Goal: Information Seeking & Learning: Learn about a topic

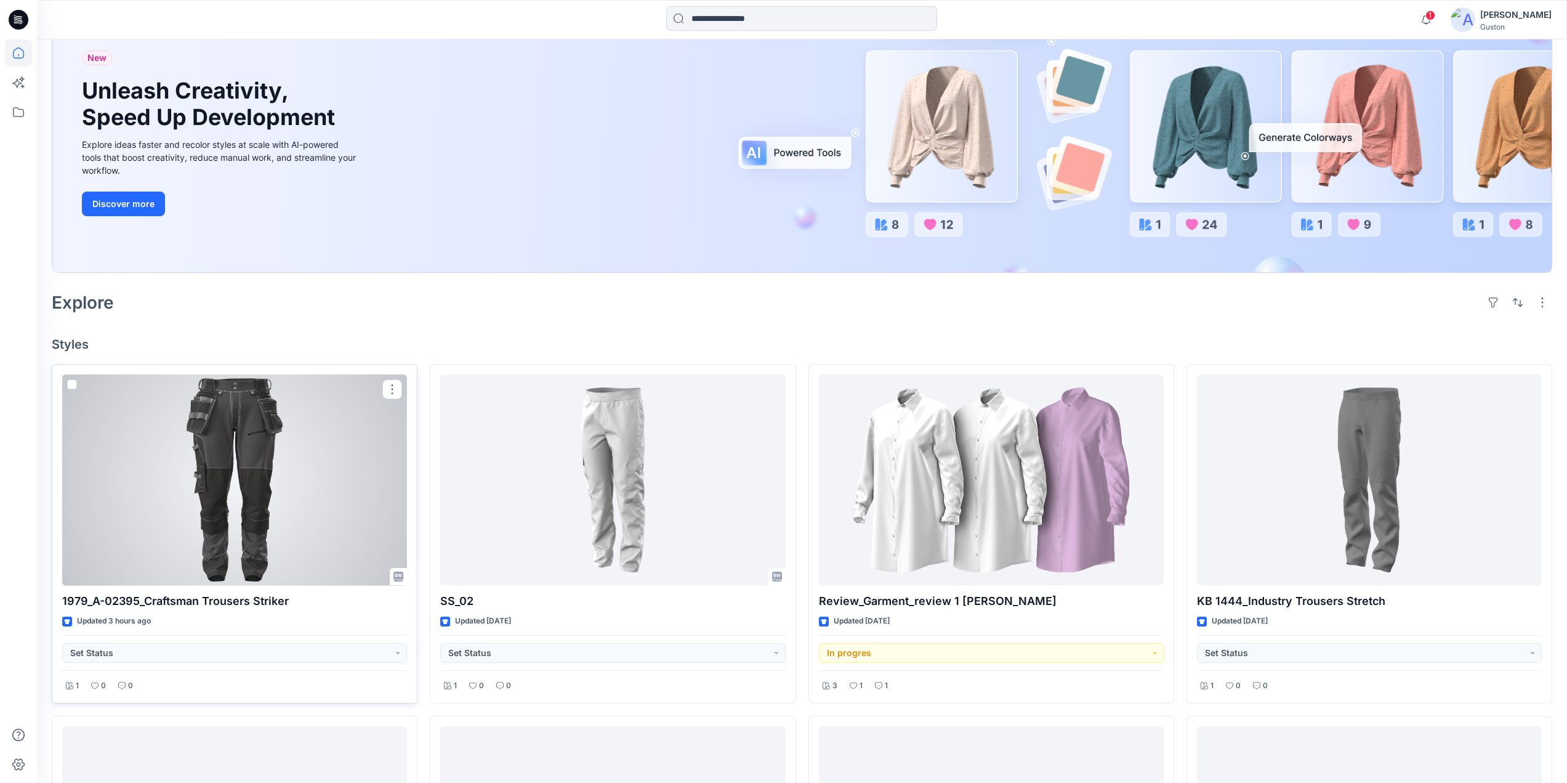
scroll to position [123, 0]
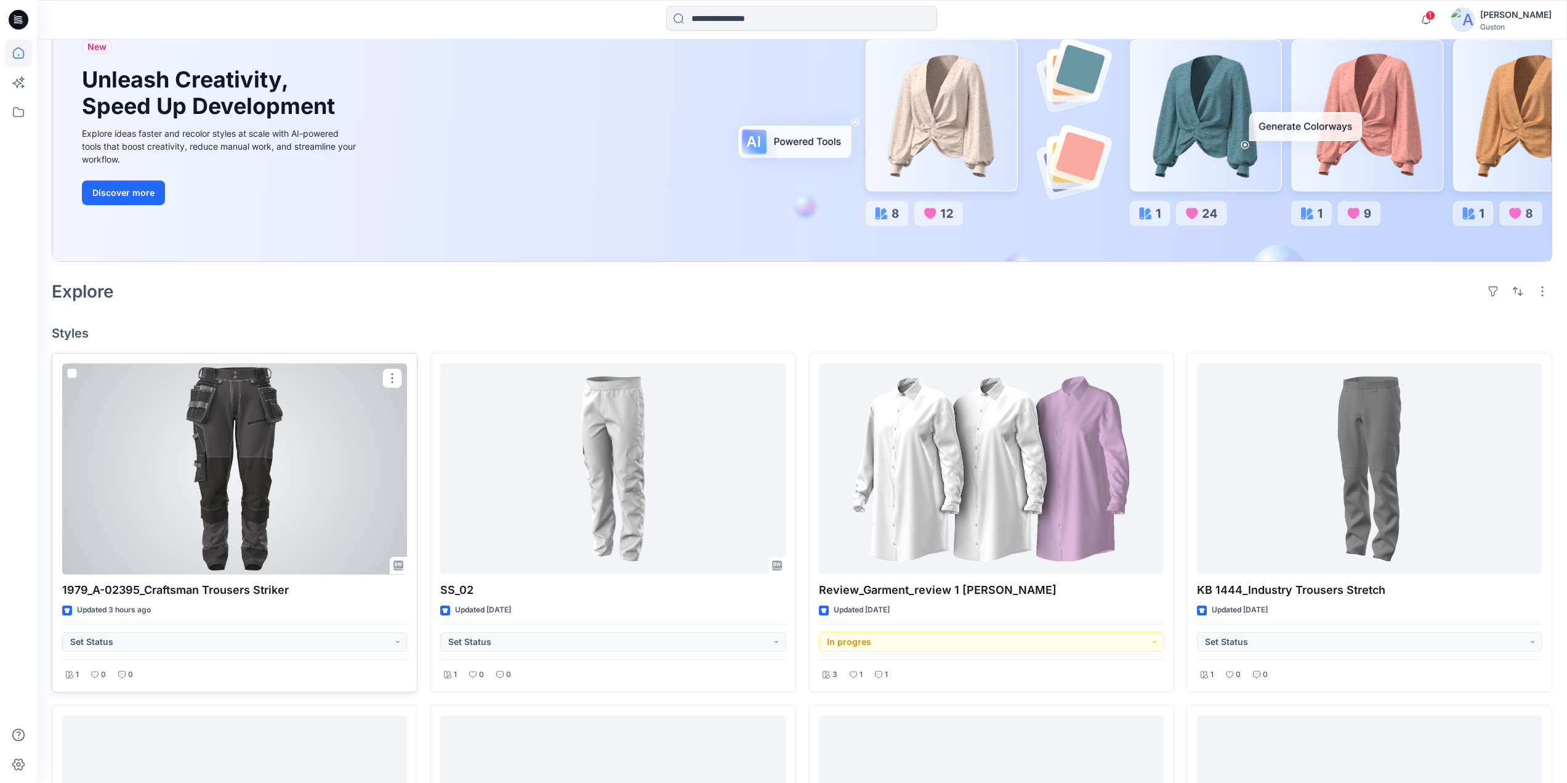
click at [225, 485] on div at bounding box center [234, 468] width 345 height 211
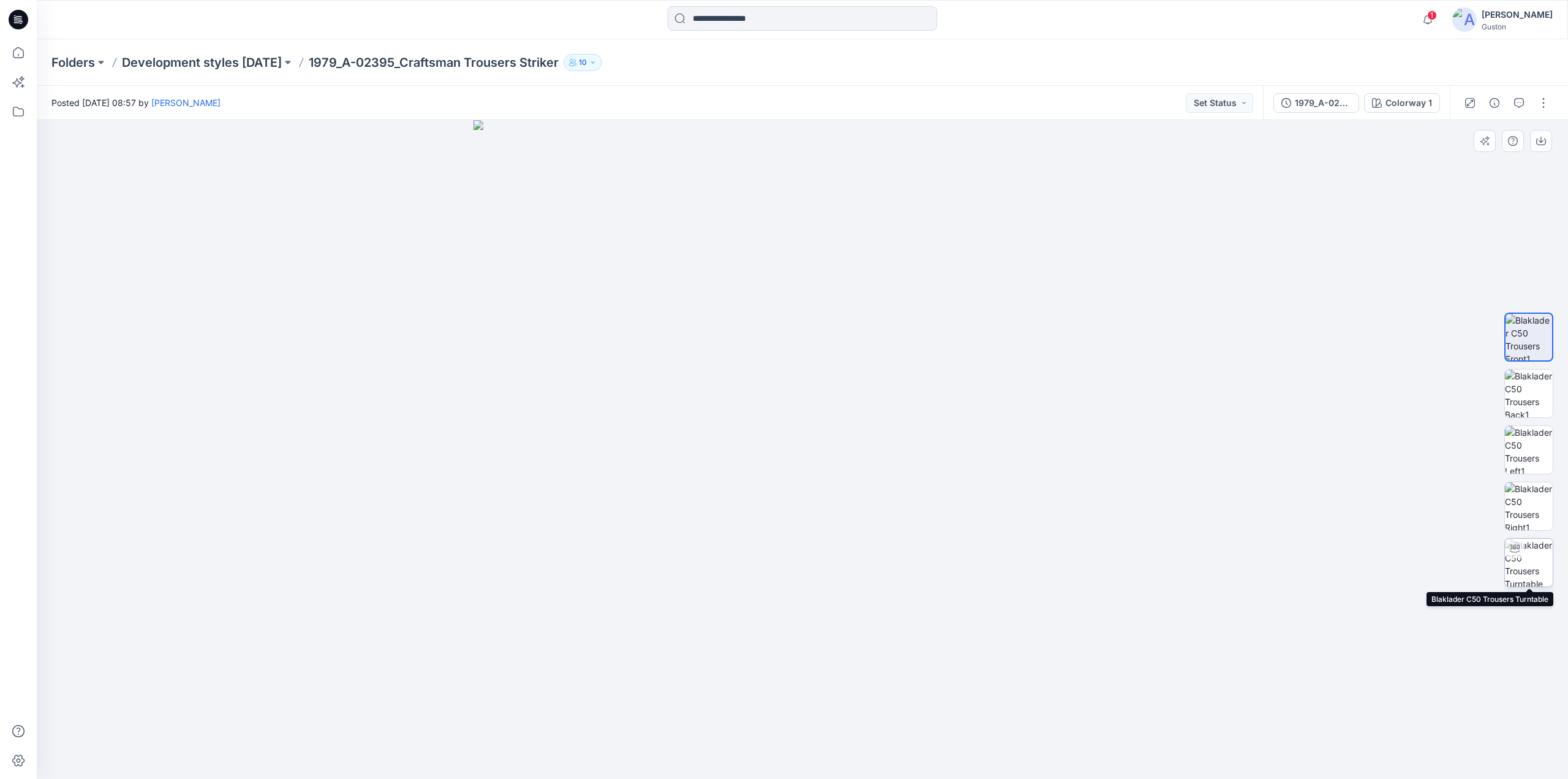
click at [1535, 566] on img at bounding box center [1529, 562] width 48 height 48
drag, startPoint x: 806, startPoint y: 761, endPoint x: 1176, endPoint y: 725, distance: 371.7
click at [1176, 725] on div at bounding box center [802, 450] width 1531 height 659
click at [1532, 505] on img at bounding box center [1529, 506] width 48 height 48
click at [1522, 465] on img at bounding box center [1529, 450] width 48 height 48
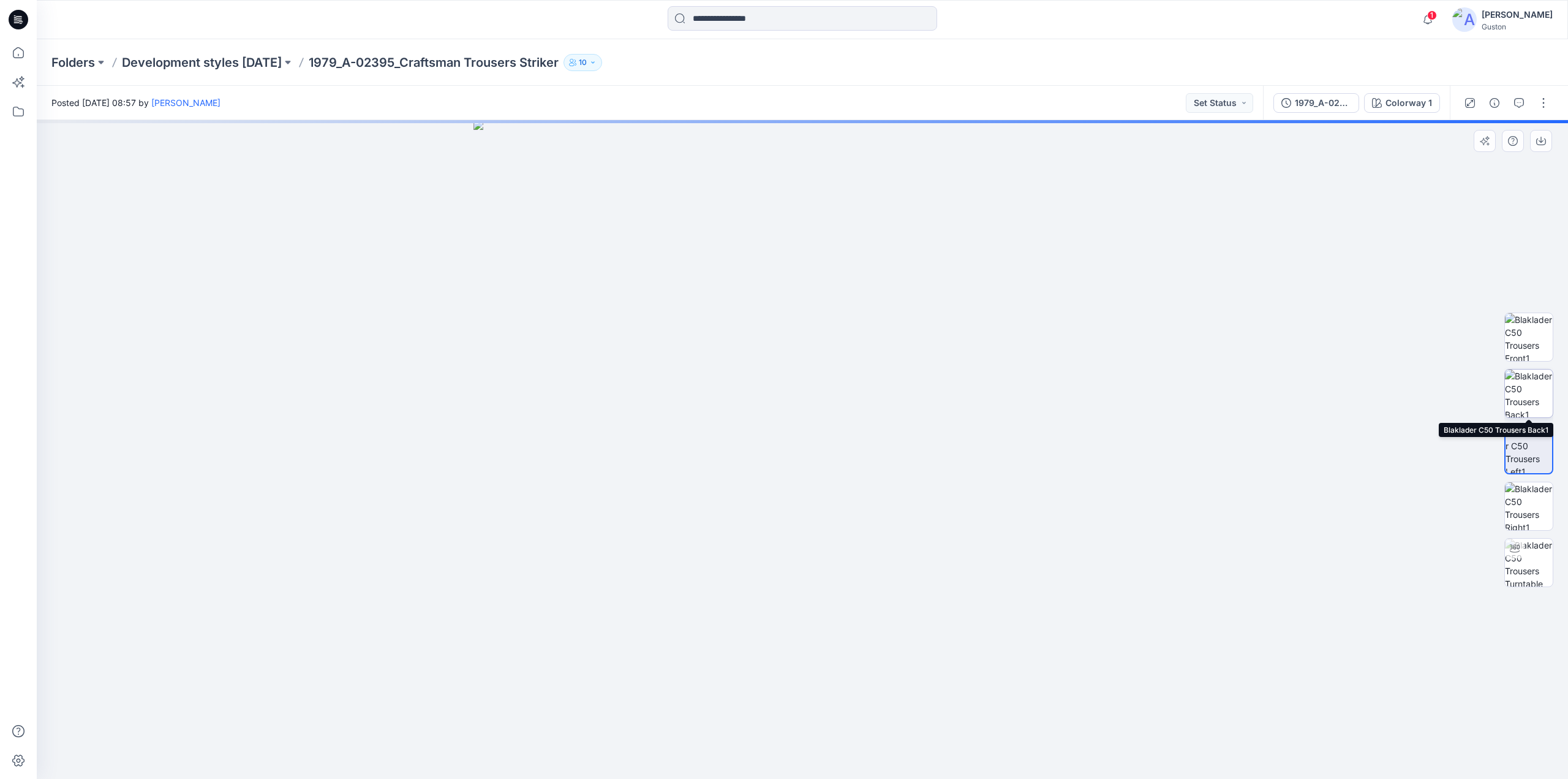
click at [1524, 385] on img at bounding box center [1529, 393] width 48 height 48
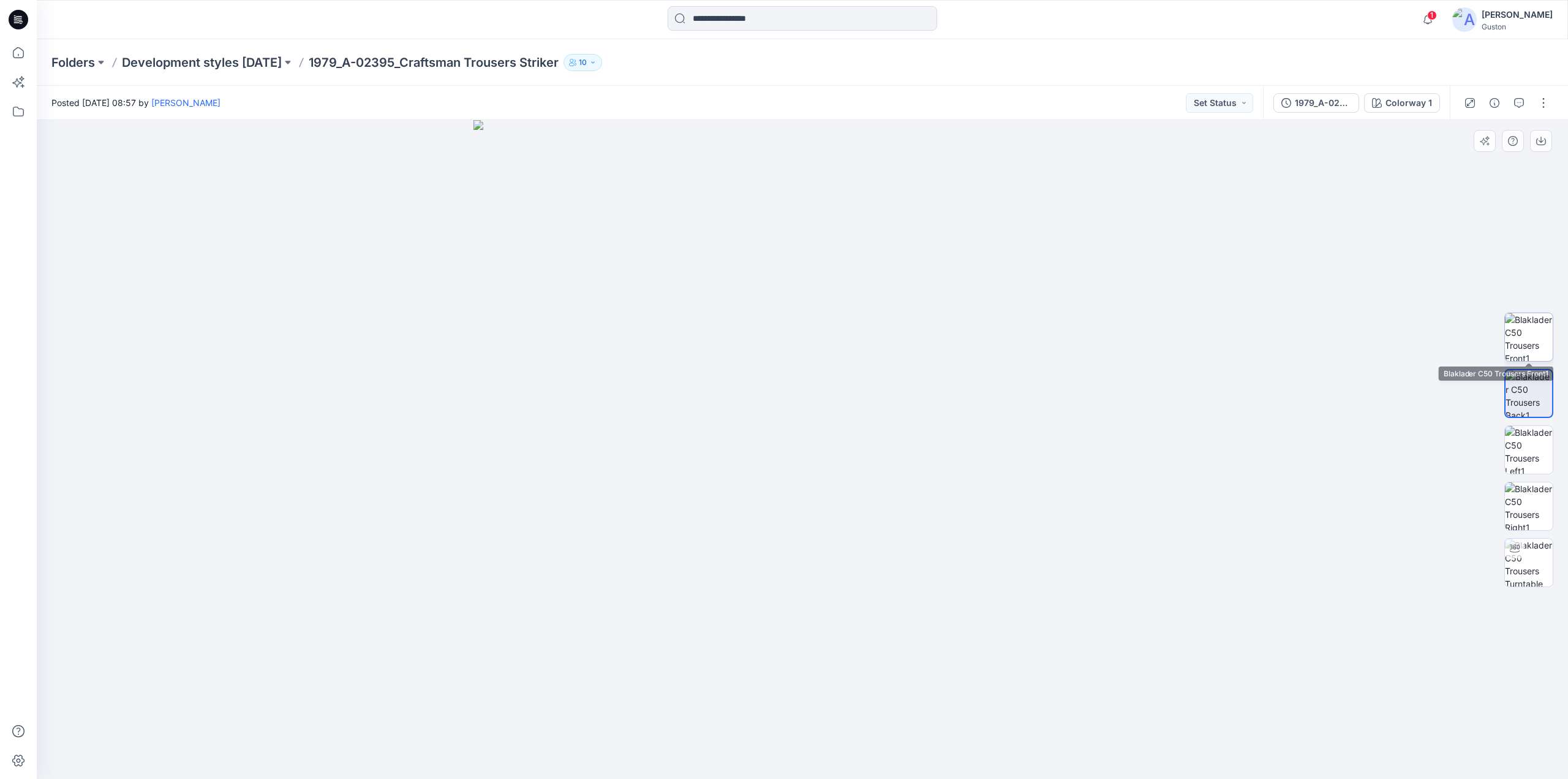
click at [1522, 339] on img at bounding box center [1529, 337] width 48 height 48
drag, startPoint x: 724, startPoint y: 700, endPoint x: 729, endPoint y: 222, distance: 478.0
click at [729, 222] on img at bounding box center [802, 56] width 1444 height 1444
drag, startPoint x: 682, startPoint y: 502, endPoint x: 655, endPoint y: 560, distance: 64.0
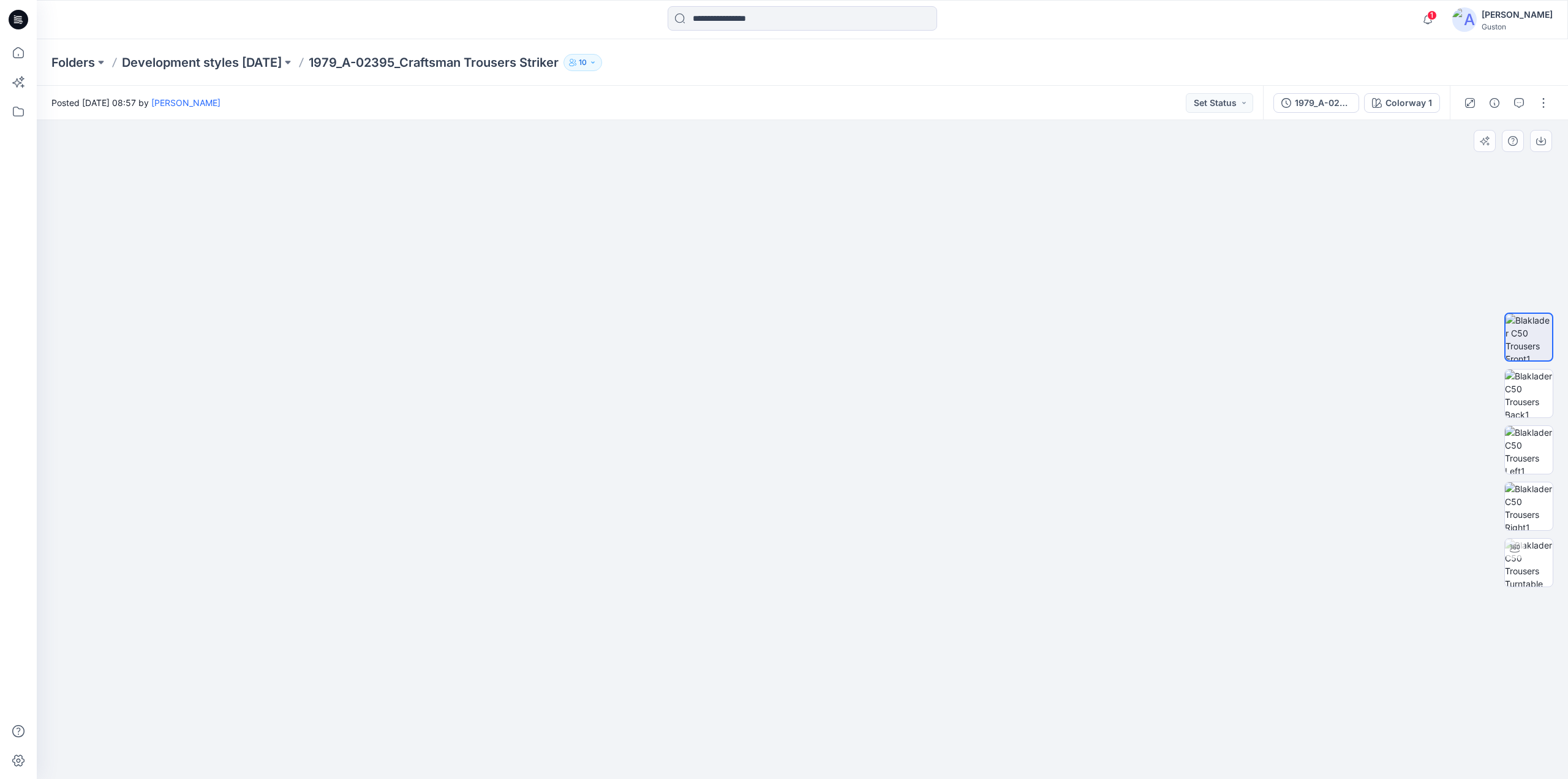
drag, startPoint x: 628, startPoint y: 403, endPoint x: 671, endPoint y: 612, distance: 213.4
drag, startPoint x: 658, startPoint y: 433, endPoint x: 762, endPoint y: 660, distance: 249.7
drag, startPoint x: 782, startPoint y: 489, endPoint x: 604, endPoint y: 636, distance: 230.9
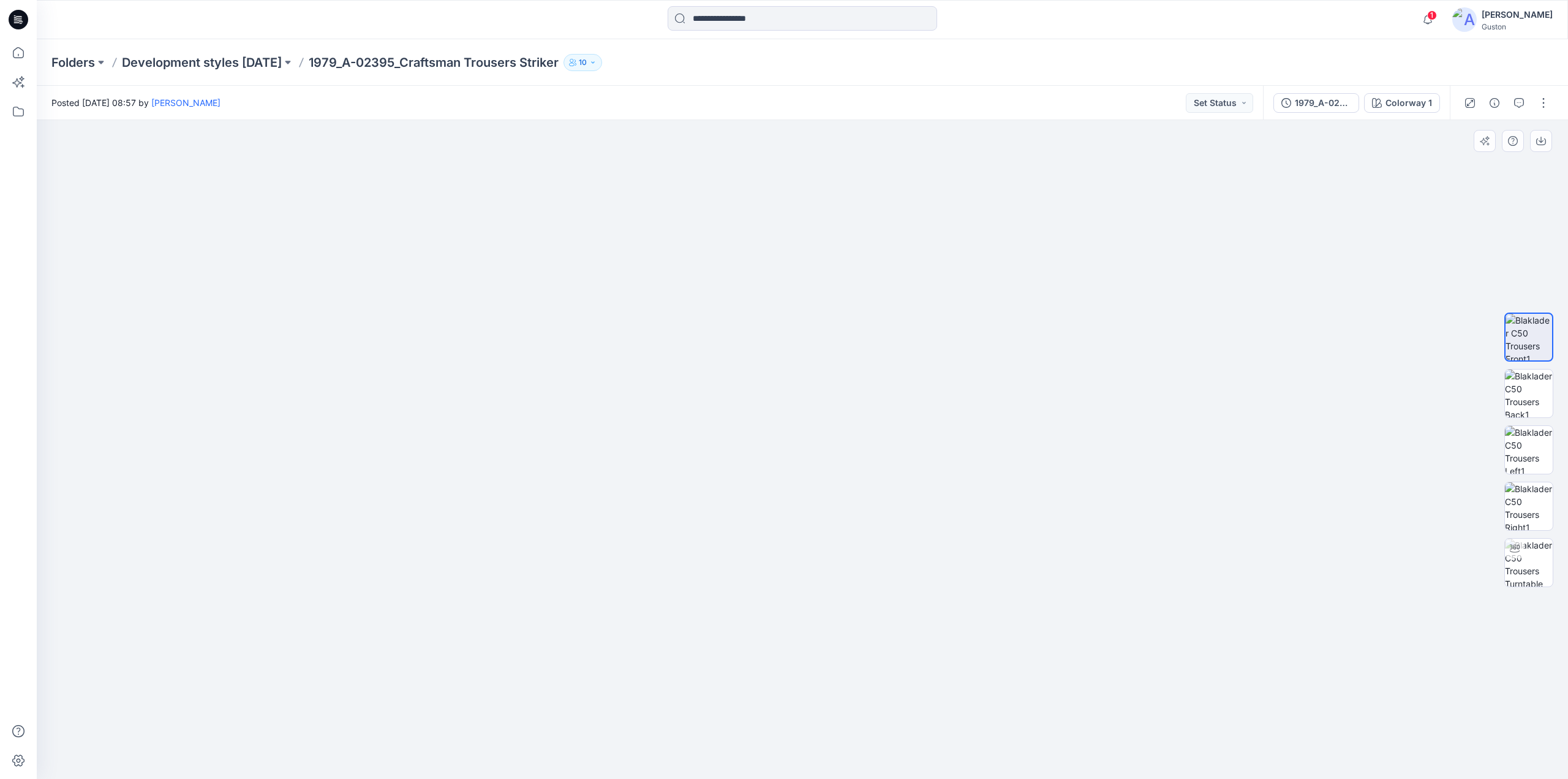
drag, startPoint x: 616, startPoint y: 318, endPoint x: 464, endPoint y: 633, distance: 349.8
click at [464, 633] on img at bounding box center [591, 140] width 2229 height 1274
drag, startPoint x: 498, startPoint y: 465, endPoint x: 475, endPoint y: 704, distance: 240.1
click at [475, 704] on img at bounding box center [567, 261] width 2229 height 1036
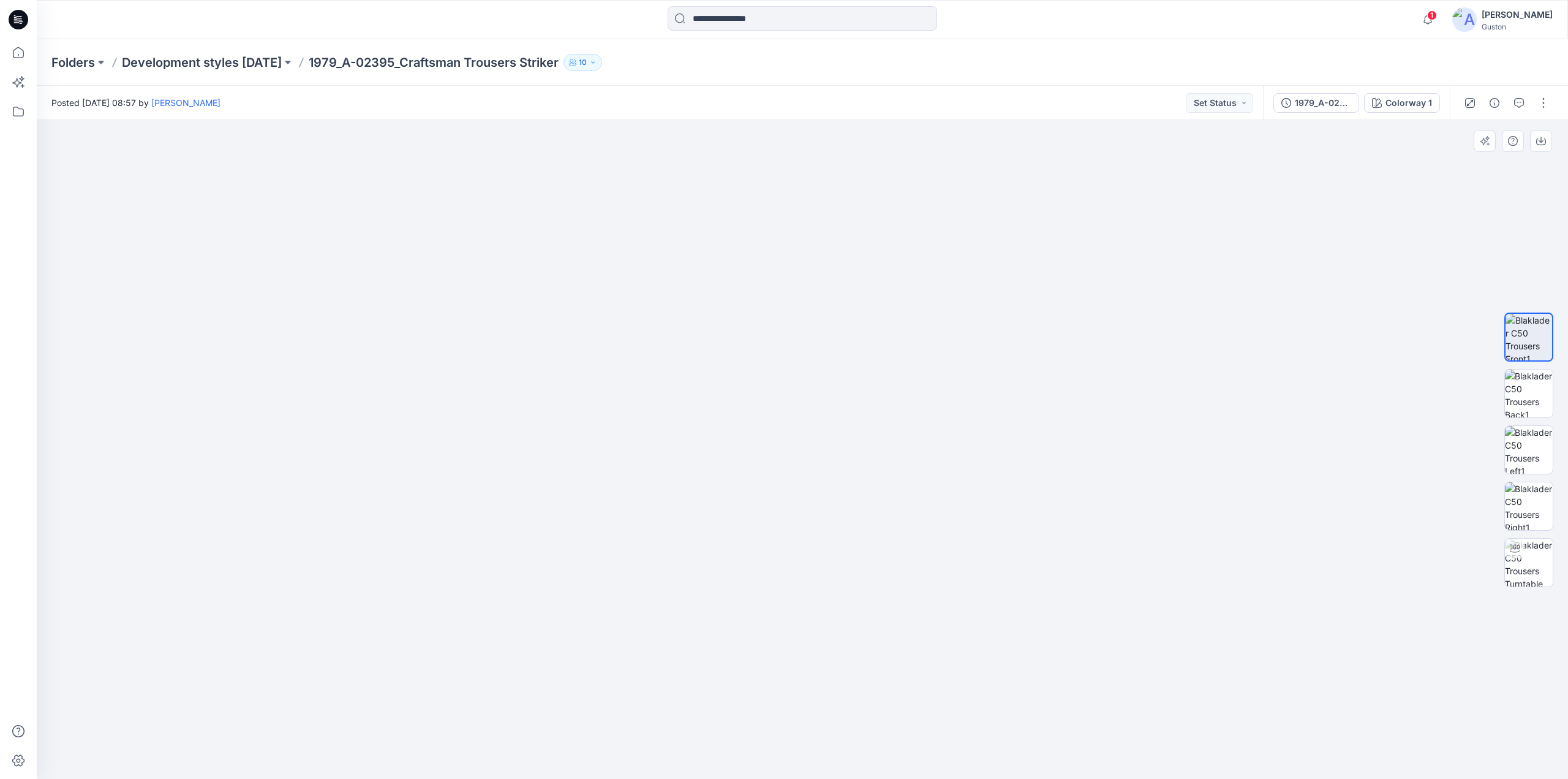
drag, startPoint x: 745, startPoint y: 415, endPoint x: 720, endPoint y: 564, distance: 151.1
click at [720, 564] on img at bounding box center [546, 329] width 2229 height 899
click at [1525, 564] on img at bounding box center [1529, 562] width 48 height 48
drag, startPoint x: 744, startPoint y: 306, endPoint x: 641, endPoint y: 580, distance: 292.7
click at [641, 580] on img at bounding box center [802, 387] width 1454 height 782
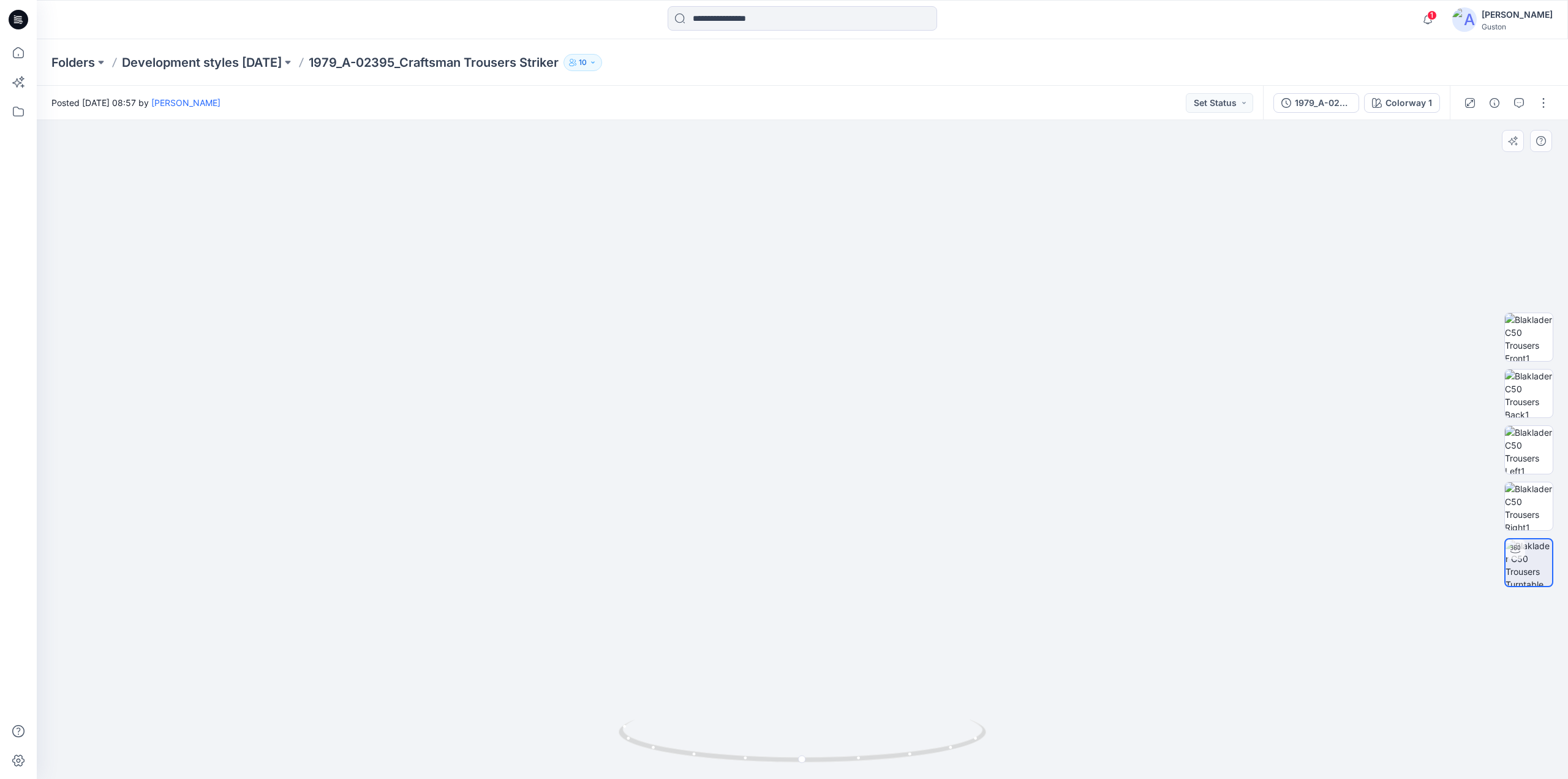
drag, startPoint x: 912, startPoint y: 488, endPoint x: 511, endPoint y: 506, distance: 401.4
click at [511, 506] on img at bounding box center [802, 396] width 1454 height 764
drag, startPoint x: 801, startPoint y: 760, endPoint x: 816, endPoint y: 760, distance: 15.0
click at [816, 760] on circle at bounding box center [816, 758] width 7 height 7
drag, startPoint x: 977, startPoint y: 670, endPoint x: 931, endPoint y: 354, distance: 319.3
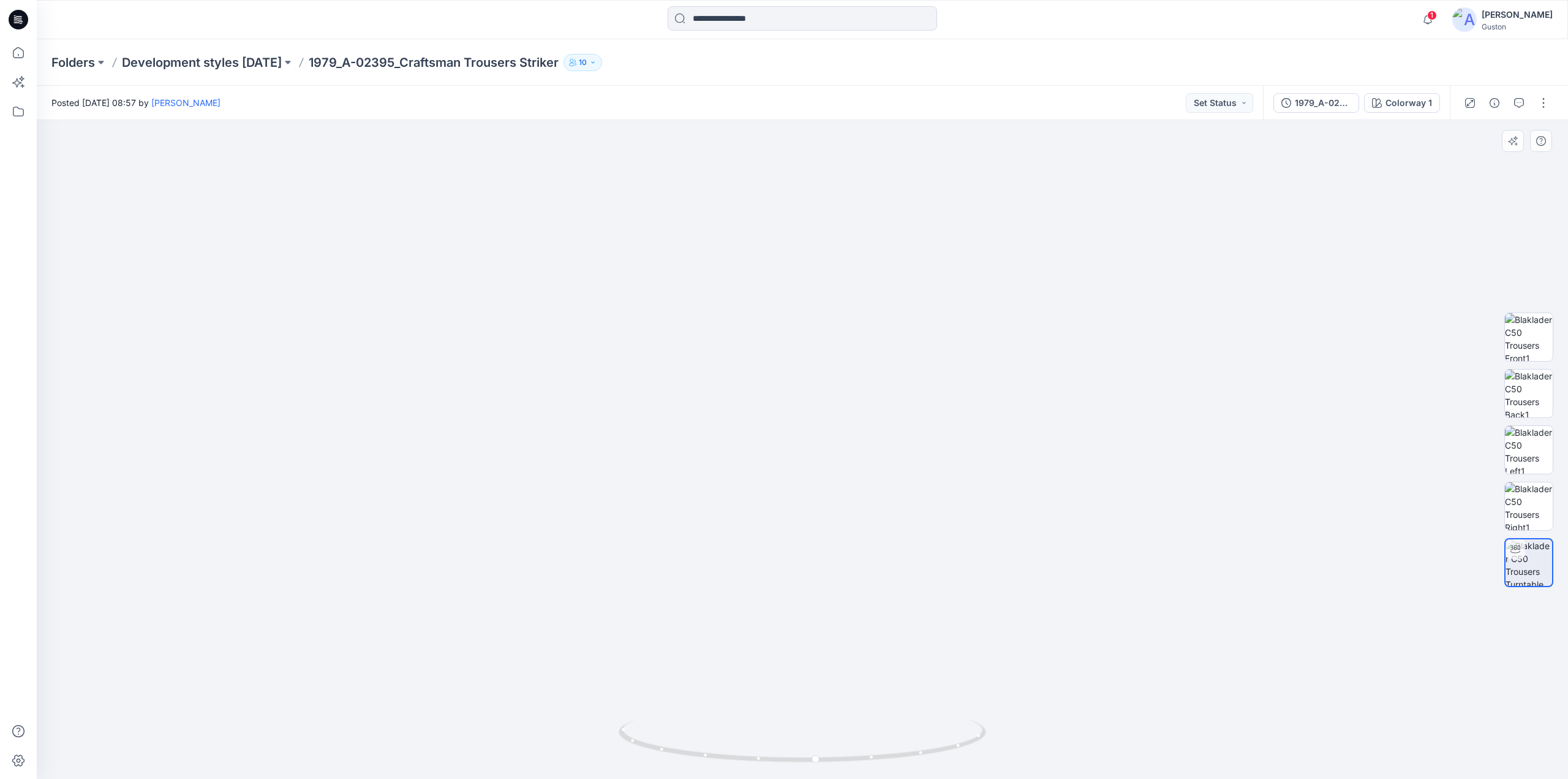
click at [931, 354] on img at bounding box center [802, 254] width 1324 height 1051
drag, startPoint x: 917, startPoint y: 586, endPoint x: 907, endPoint y: 372, distance: 214.2
click at [907, 372] on img at bounding box center [802, 133] width 1324 height 1291
drag, startPoint x: 816, startPoint y: 761, endPoint x: 998, endPoint y: 758, distance: 182.0
click at [998, 758] on div at bounding box center [802, 450] width 1531 height 659
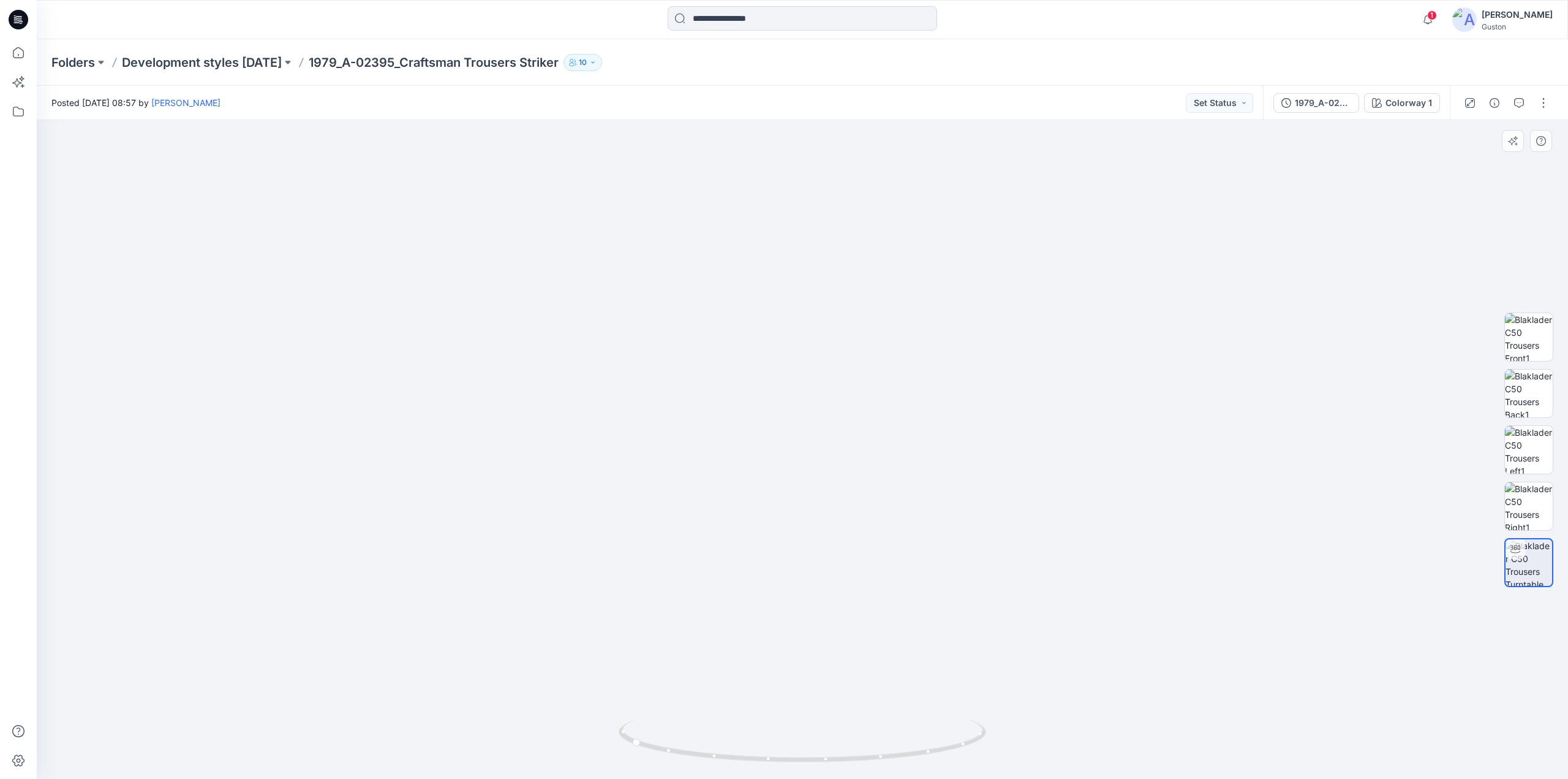
drag, startPoint x: 938, startPoint y: 489, endPoint x: 927, endPoint y: 354, distance: 135.4
click at [927, 354] on img at bounding box center [802, 51] width 1454 height 1454
drag, startPoint x: 952, startPoint y: 476, endPoint x: 938, endPoint y: 576, distance: 101.0
click at [943, 604] on img at bounding box center [802, 114] width 1454 height 1329
drag, startPoint x: 911, startPoint y: 464, endPoint x: 895, endPoint y: 692, distance: 228.6
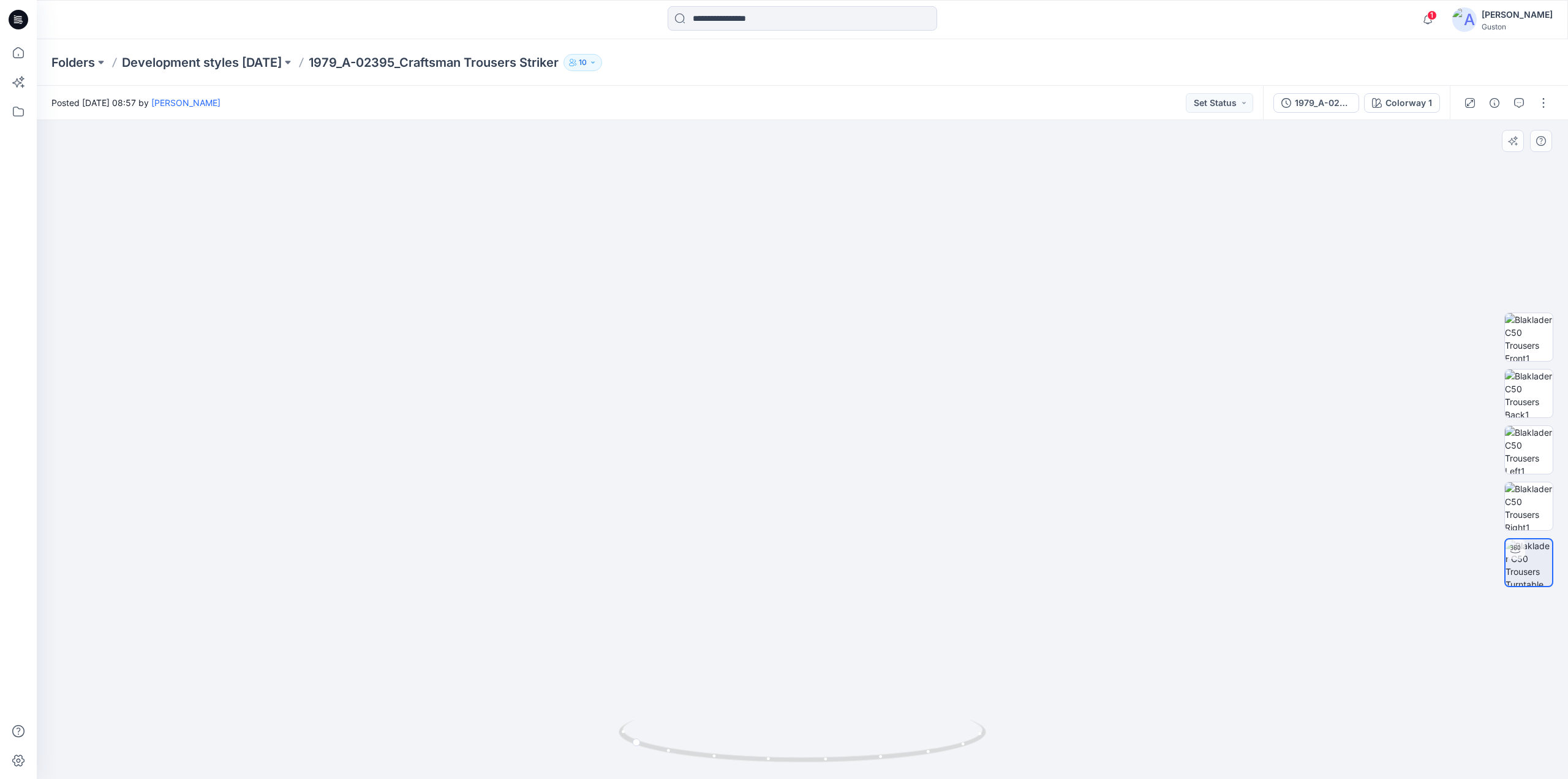
click at [894, 723] on div at bounding box center [802, 450] width 1531 height 659
drag, startPoint x: 905, startPoint y: 515, endPoint x: 893, endPoint y: 730, distance: 215.3
click at [893, 730] on div at bounding box center [802, 450] width 1531 height 659
drag, startPoint x: 918, startPoint y: 594, endPoint x: 959, endPoint y: 438, distance: 161.3
click at [959, 437] on img at bounding box center [802, 294] width 1454 height 969
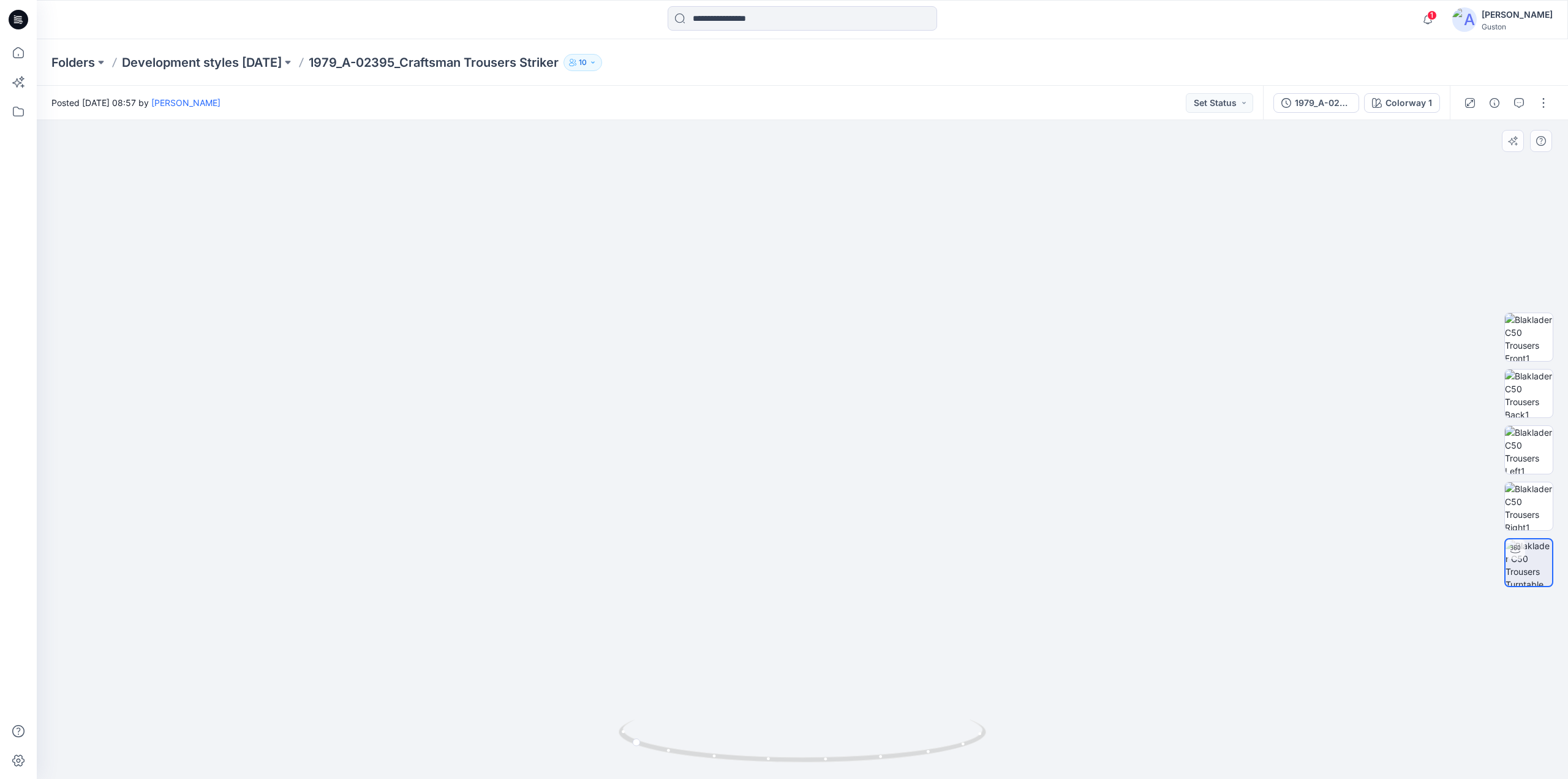
drag, startPoint x: 932, startPoint y: 613, endPoint x: 976, endPoint y: 375, distance: 242.0
click at [961, 288] on img at bounding box center [802, 92] width 1454 height 1375
drag, startPoint x: 981, startPoint y: 394, endPoint x: 981, endPoint y: 263, distance: 131.0
click at [981, 261] on img at bounding box center [802, 51] width 1454 height 1454
drag, startPoint x: 644, startPoint y: 747, endPoint x: 777, endPoint y: 756, distance: 133.3
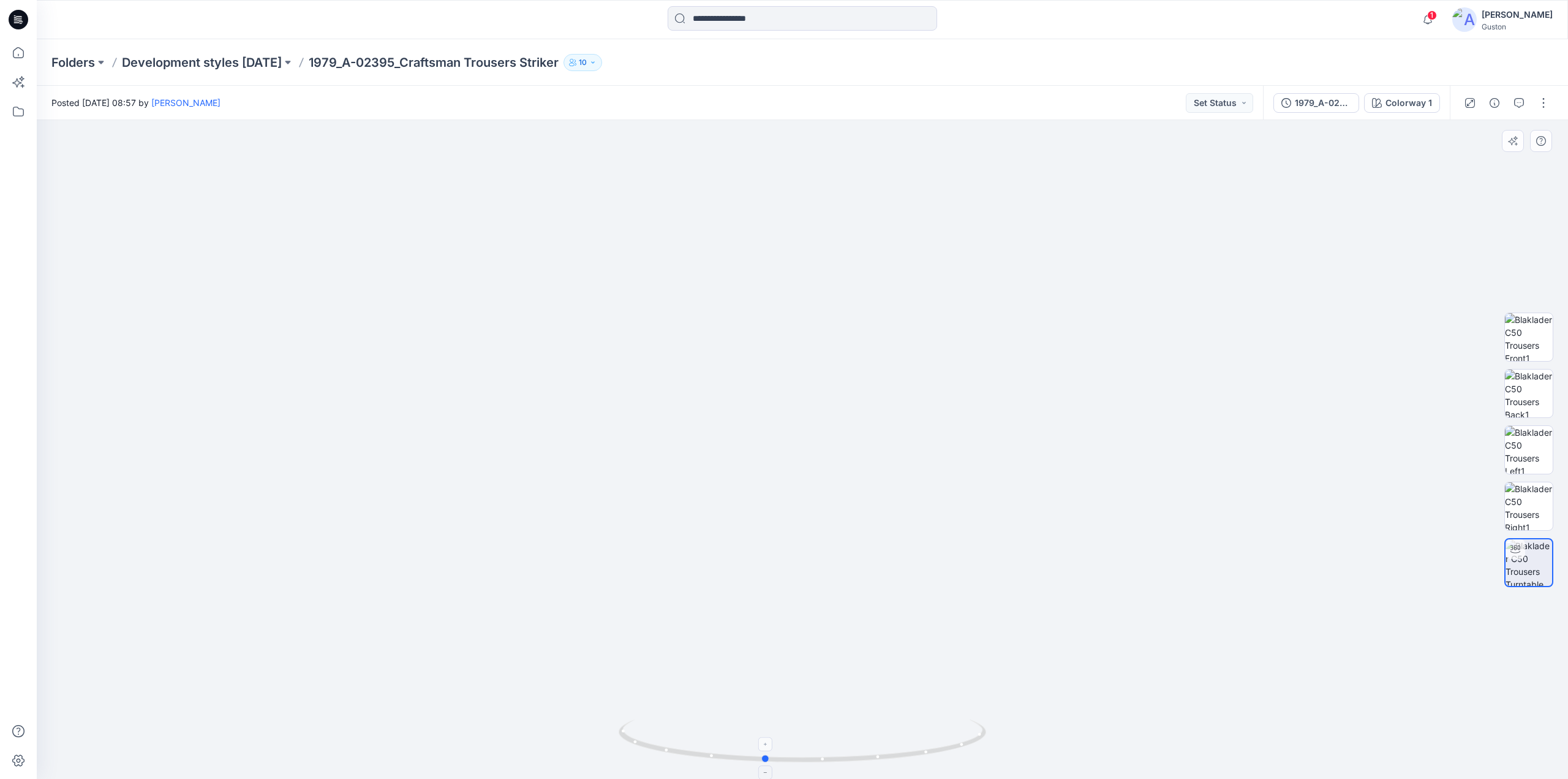
click at [777, 756] on icon at bounding box center [804, 742] width 371 height 46
drag, startPoint x: 767, startPoint y: 756, endPoint x: 819, endPoint y: 756, distance: 52.0
click at [819, 756] on circle at bounding box center [816, 758] width 7 height 7
drag, startPoint x: 700, startPoint y: 329, endPoint x: 645, endPoint y: 342, distance: 56.5
click at [645, 342] on img at bounding box center [802, 63] width 1454 height 1432
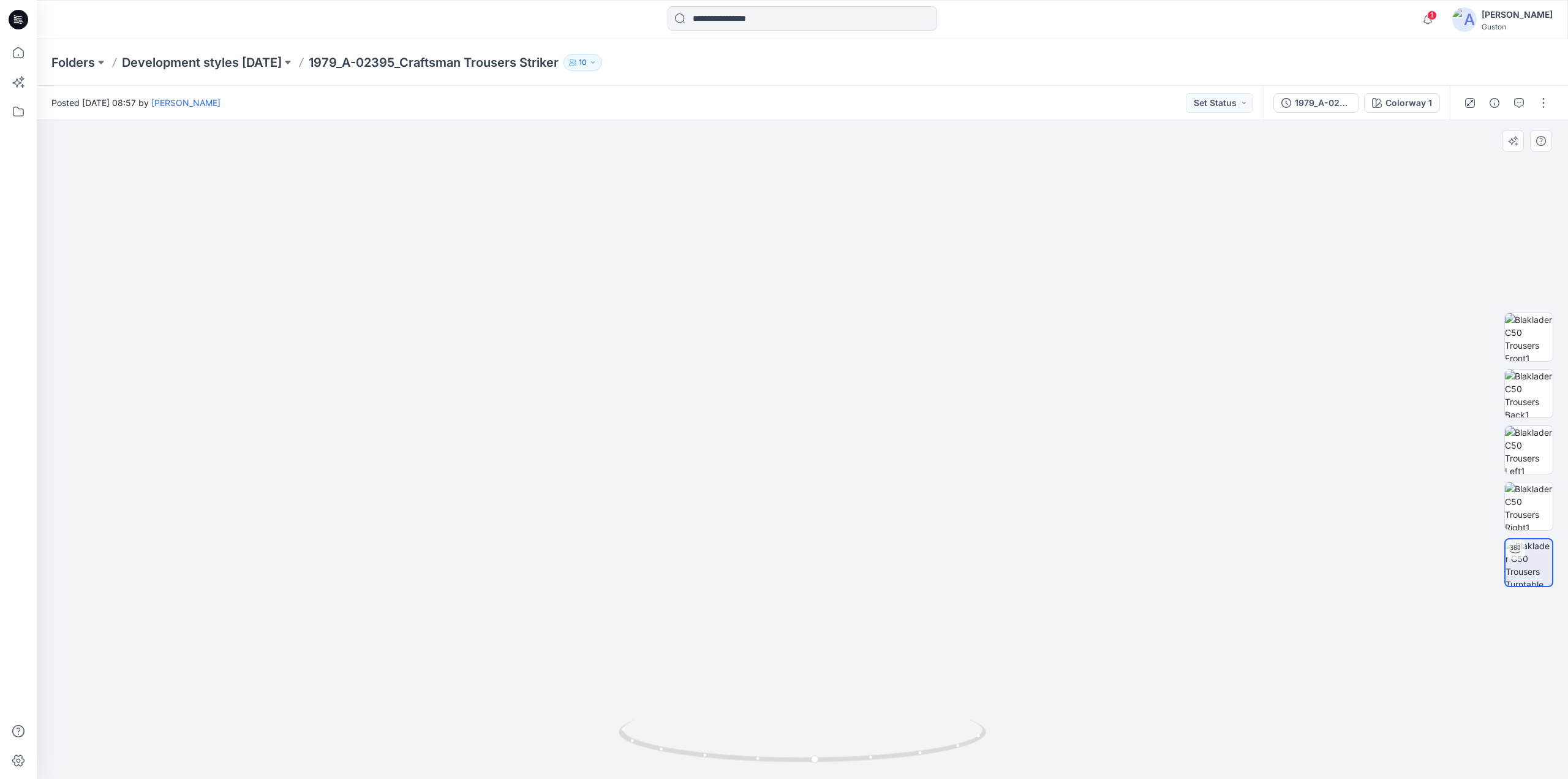
drag, startPoint x: 867, startPoint y: 415, endPoint x: 878, endPoint y: 566, distance: 151.4
click at [878, 566] on img at bounding box center [802, 121] width 1454 height 1313
drag, startPoint x: 980, startPoint y: 305, endPoint x: 864, endPoint y: 504, distance: 230.3
click at [876, 616] on img at bounding box center [802, 295] width 1454 height 966
drag, startPoint x: 849, startPoint y: 409, endPoint x: 880, endPoint y: 513, distance: 108.5
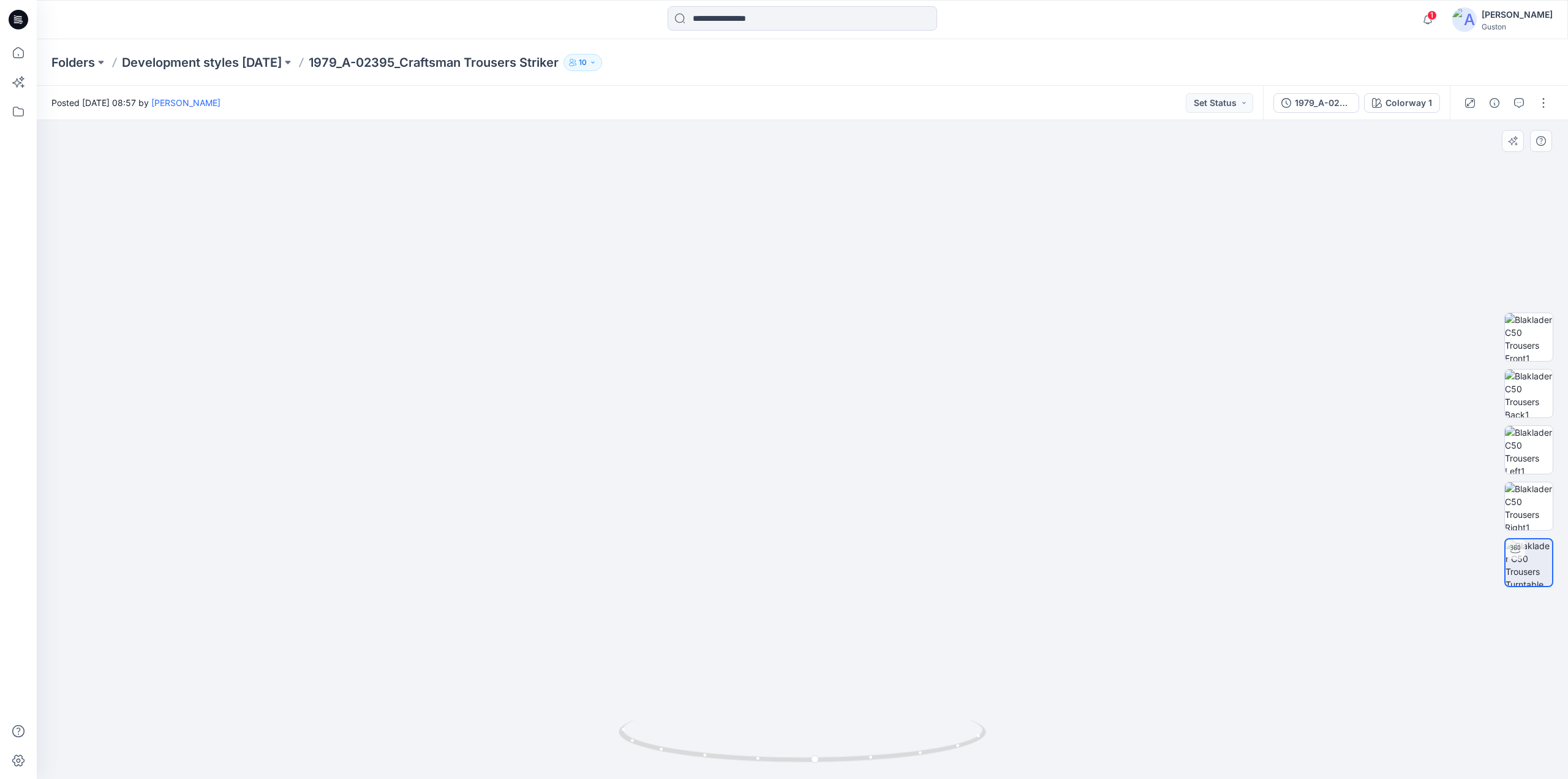
click at [880, 513] on img at bounding box center [802, 351] width 1454 height 853
drag, startPoint x: 817, startPoint y: 217, endPoint x: 778, endPoint y: 353, distance: 141.5
click at [778, 353] on img at bounding box center [802, 429] width 1454 height 697
drag, startPoint x: 962, startPoint y: 342, endPoint x: 898, endPoint y: 346, distance: 64.1
click at [898, 346] on img at bounding box center [802, 432] width 1454 height 693
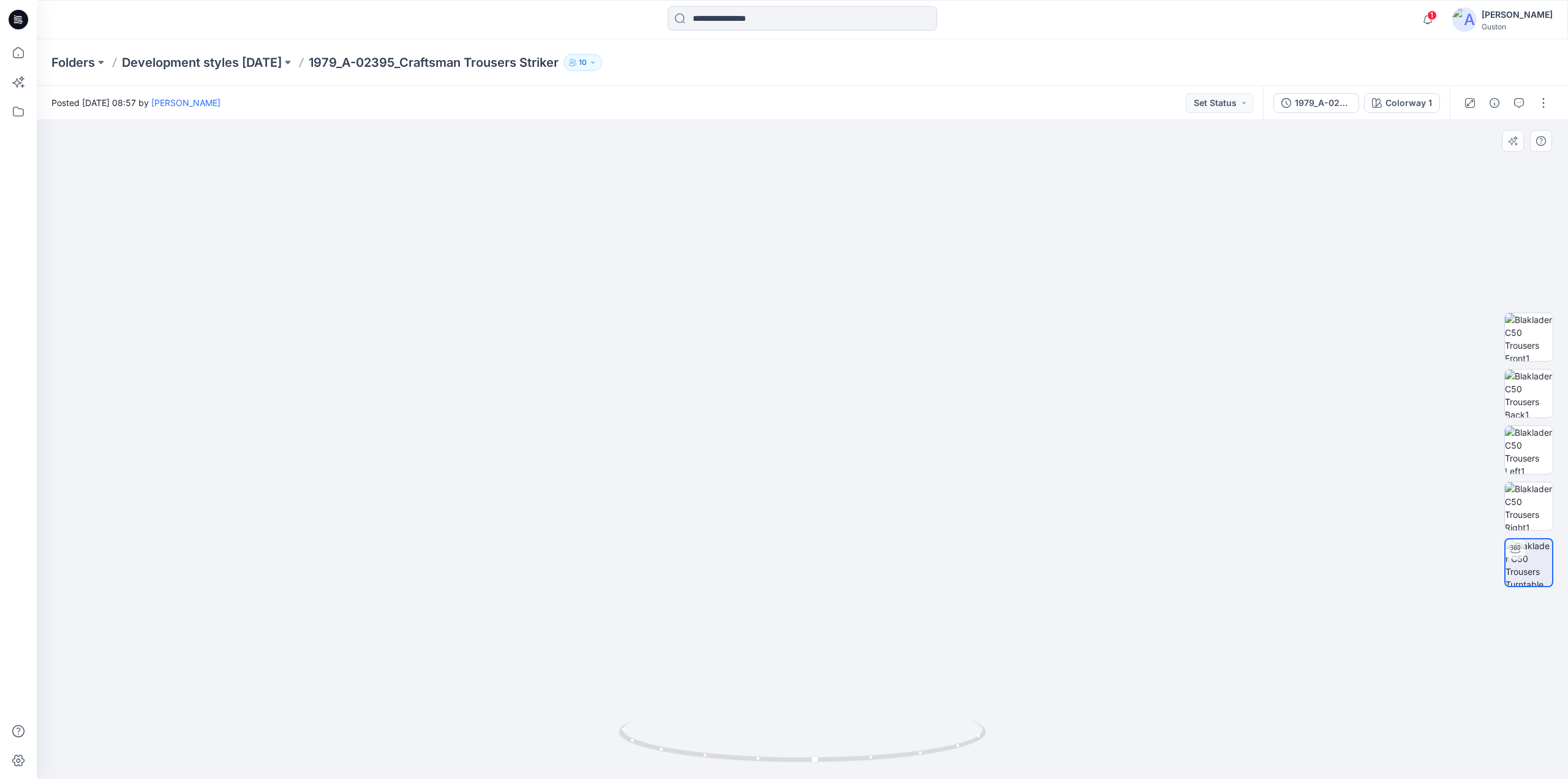
click at [979, 396] on img at bounding box center [802, 432] width 1454 height 693
click at [968, 363] on img at bounding box center [802, 434] width 1454 height 689
click at [1511, 331] on img at bounding box center [1529, 337] width 48 height 48
drag, startPoint x: 975, startPoint y: 189, endPoint x: 969, endPoint y: 227, distance: 38.5
click at [969, 227] on img at bounding box center [793, 176] width 1836 height 1206
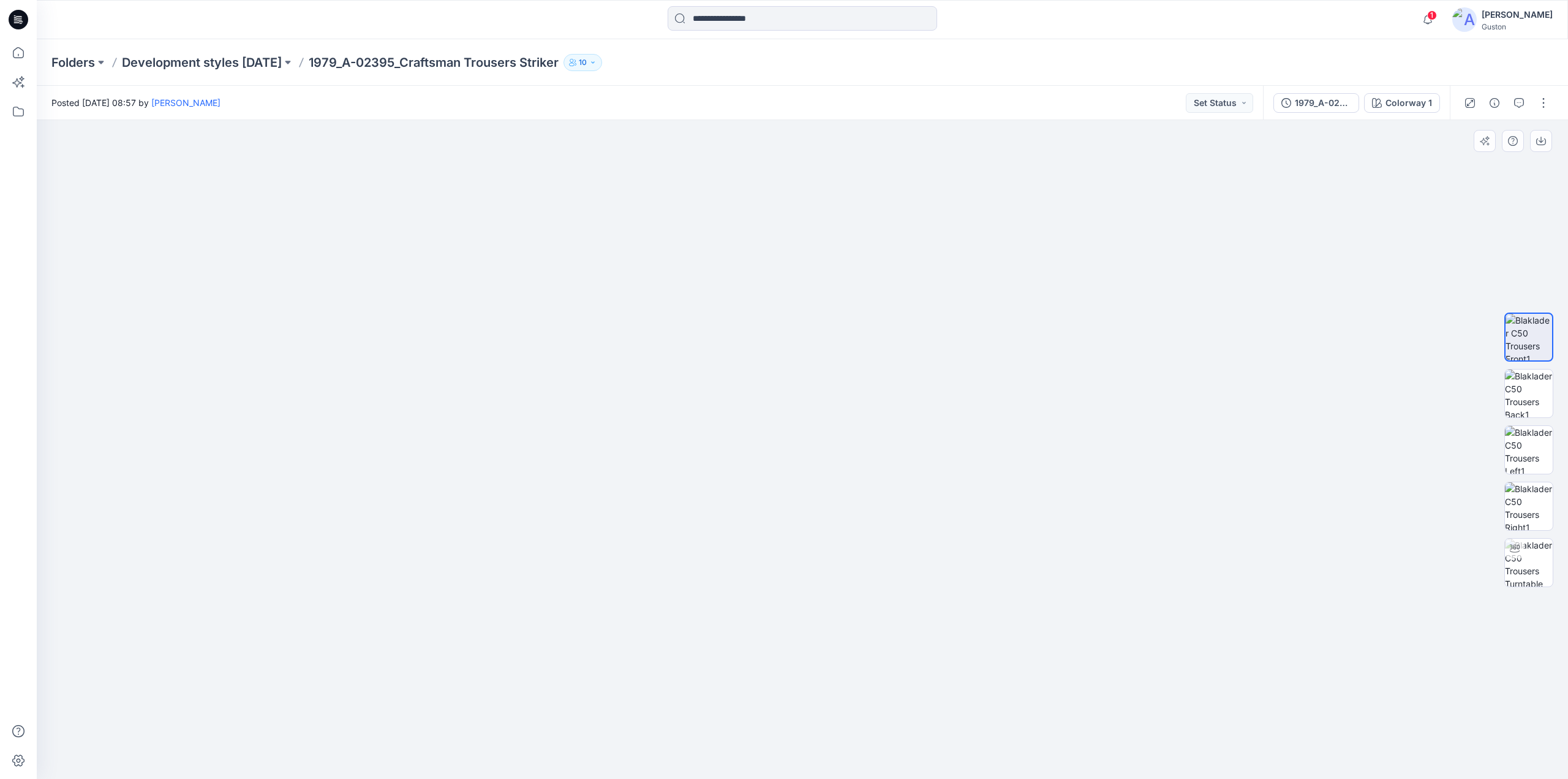
drag, startPoint x: 1023, startPoint y: 264, endPoint x: 933, endPoint y: 407, distance: 169.0
click at [933, 407] on img at bounding box center [689, 110] width 2426 height 1337
drag, startPoint x: 1003, startPoint y: 208, endPoint x: 940, endPoint y: 417, distance: 218.3
click at [940, 420] on img at bounding box center [640, 202] width 2426 height 1152
drag, startPoint x: 963, startPoint y: 224, endPoint x: 962, endPoint y: 390, distance: 166.0
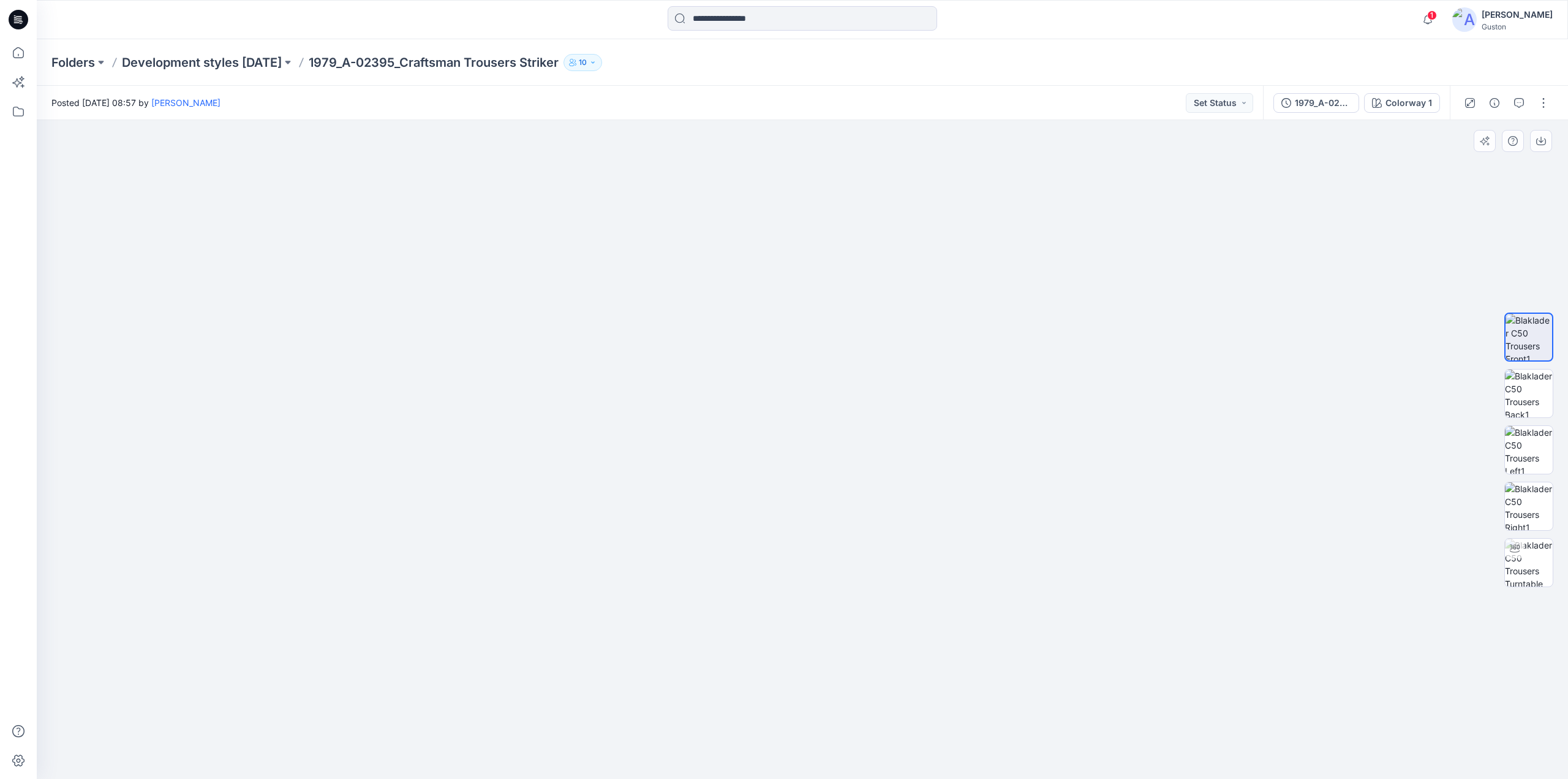
click at [964, 397] on img at bounding box center [627, 296] width 2426 height 964
drag, startPoint x: 842, startPoint y: 322, endPoint x: 885, endPoint y: 282, distance: 58.7
click at [885, 282] on img at bounding box center [509, 237] width 3063 height 1081
drag, startPoint x: 250, startPoint y: 279, endPoint x: 363, endPoint y: 293, distance: 113.9
click at [363, 293] on img at bounding box center [658, 236] width 3063 height 1083
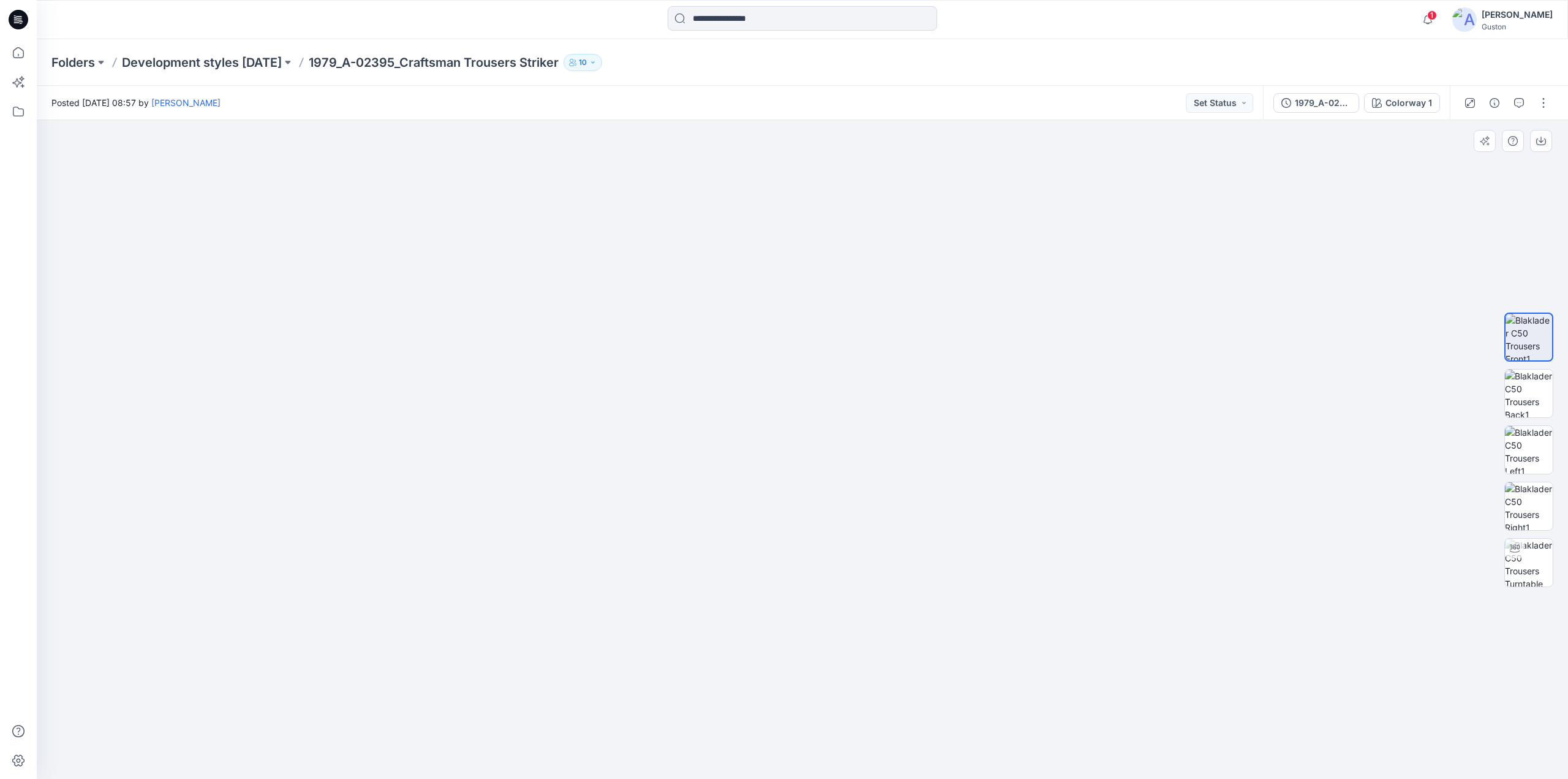
drag, startPoint x: 728, startPoint y: 534, endPoint x: 988, endPoint y: 534, distance: 260.0
click at [988, 534] on img at bounding box center [803, 374] width 1493 height 808
drag, startPoint x: 733, startPoint y: 512, endPoint x: 830, endPoint y: 535, distance: 99.7
click at [830, 535] on img at bounding box center [803, 374] width 1493 height 808
drag, startPoint x: 756, startPoint y: 714, endPoint x: 777, endPoint y: 369, distance: 345.6
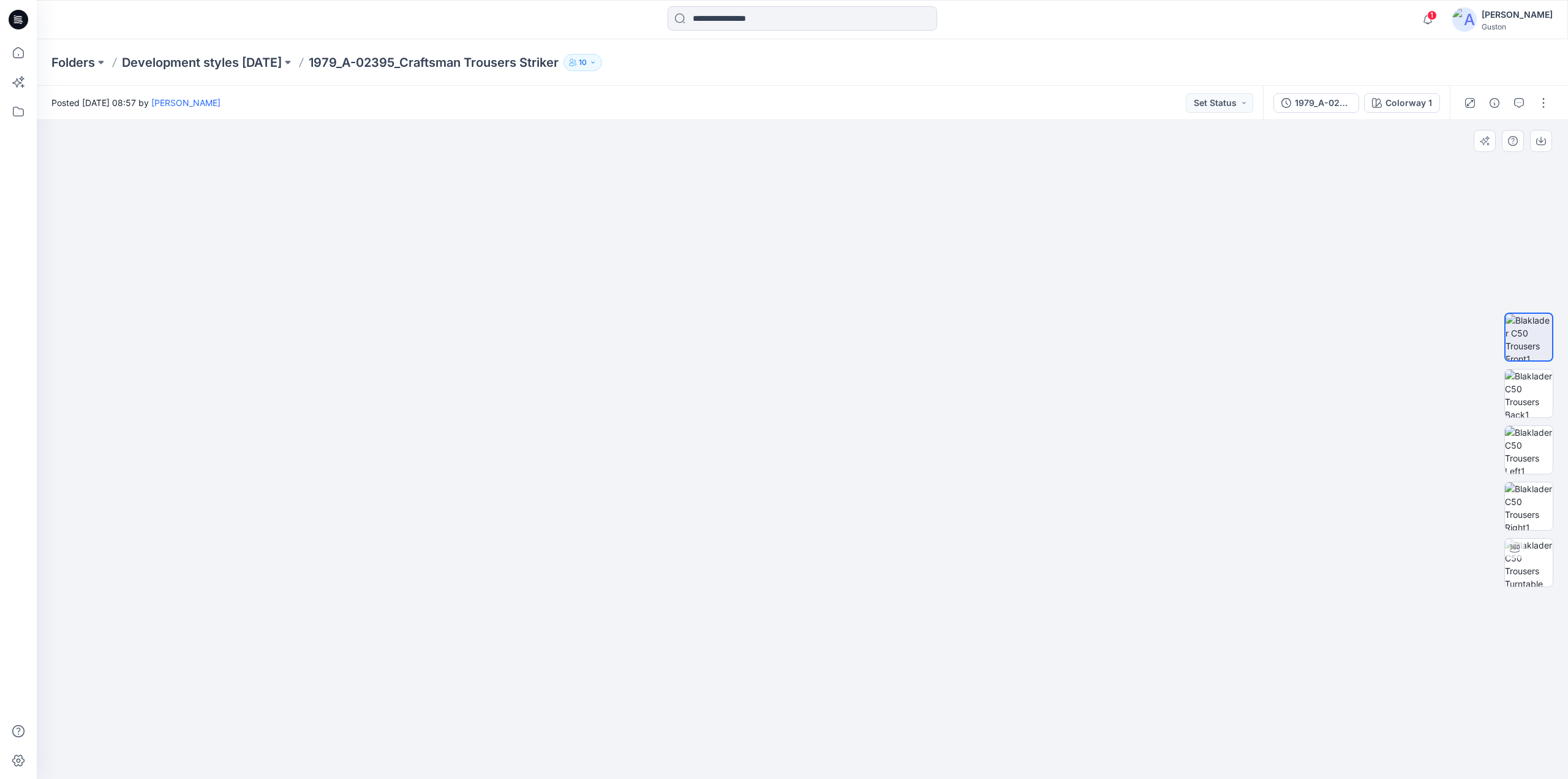
click at [777, 369] on img at bounding box center [797, 319] width 2229 height 919
drag, startPoint x: 691, startPoint y: 695, endPoint x: 721, endPoint y: 422, distance: 274.6
click at [721, 422] on img at bounding box center [824, 156] width 2229 height 1243
drag, startPoint x: 679, startPoint y: 694, endPoint x: 686, endPoint y: 492, distance: 202.1
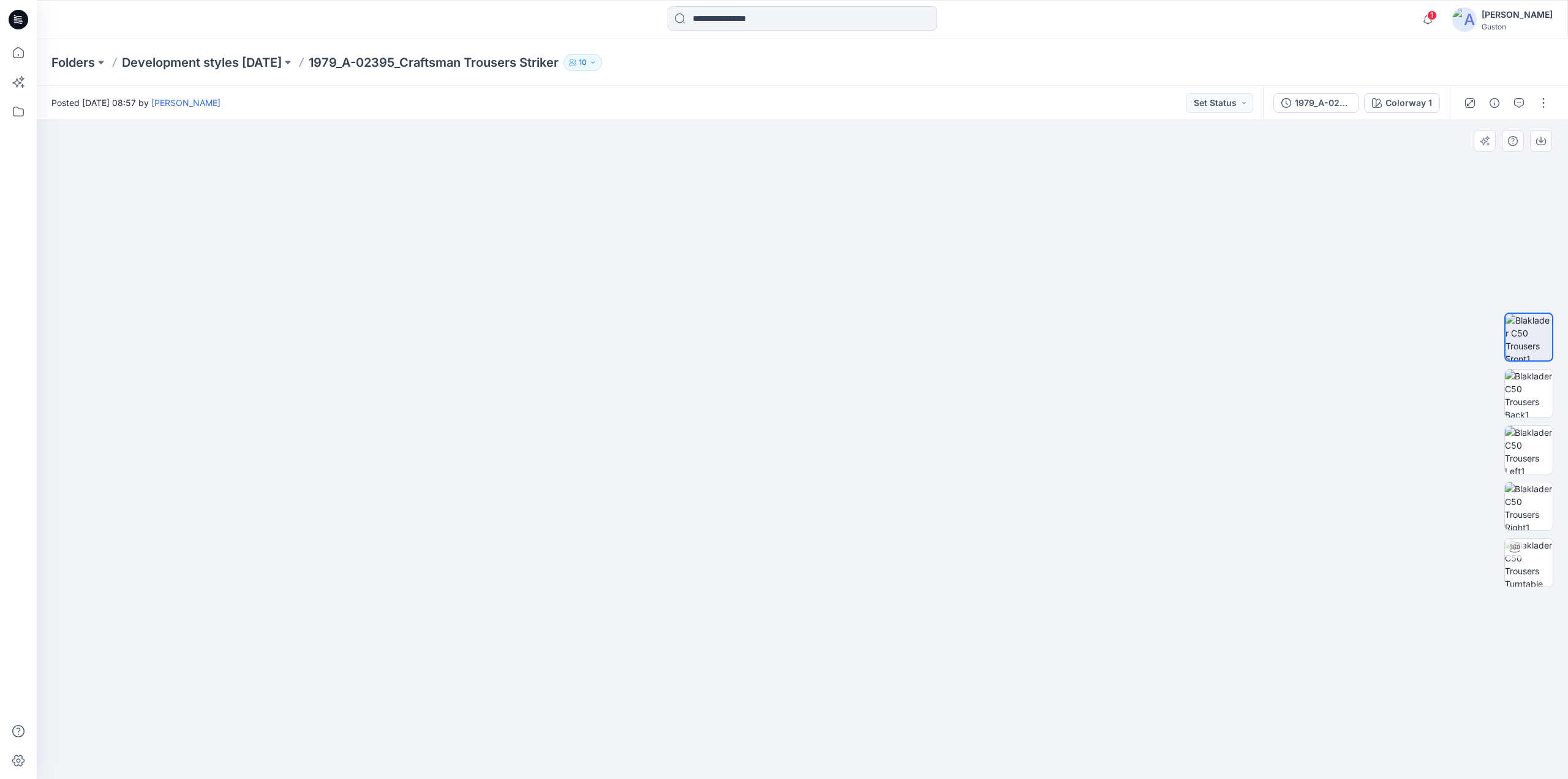
drag, startPoint x: 681, startPoint y: 745, endPoint x: 723, endPoint y: 358, distance: 389.3
drag, startPoint x: 777, startPoint y: 482, endPoint x: 745, endPoint y: 529, distance: 56.9
drag, startPoint x: 743, startPoint y: 541, endPoint x: 756, endPoint y: 473, distance: 69.2
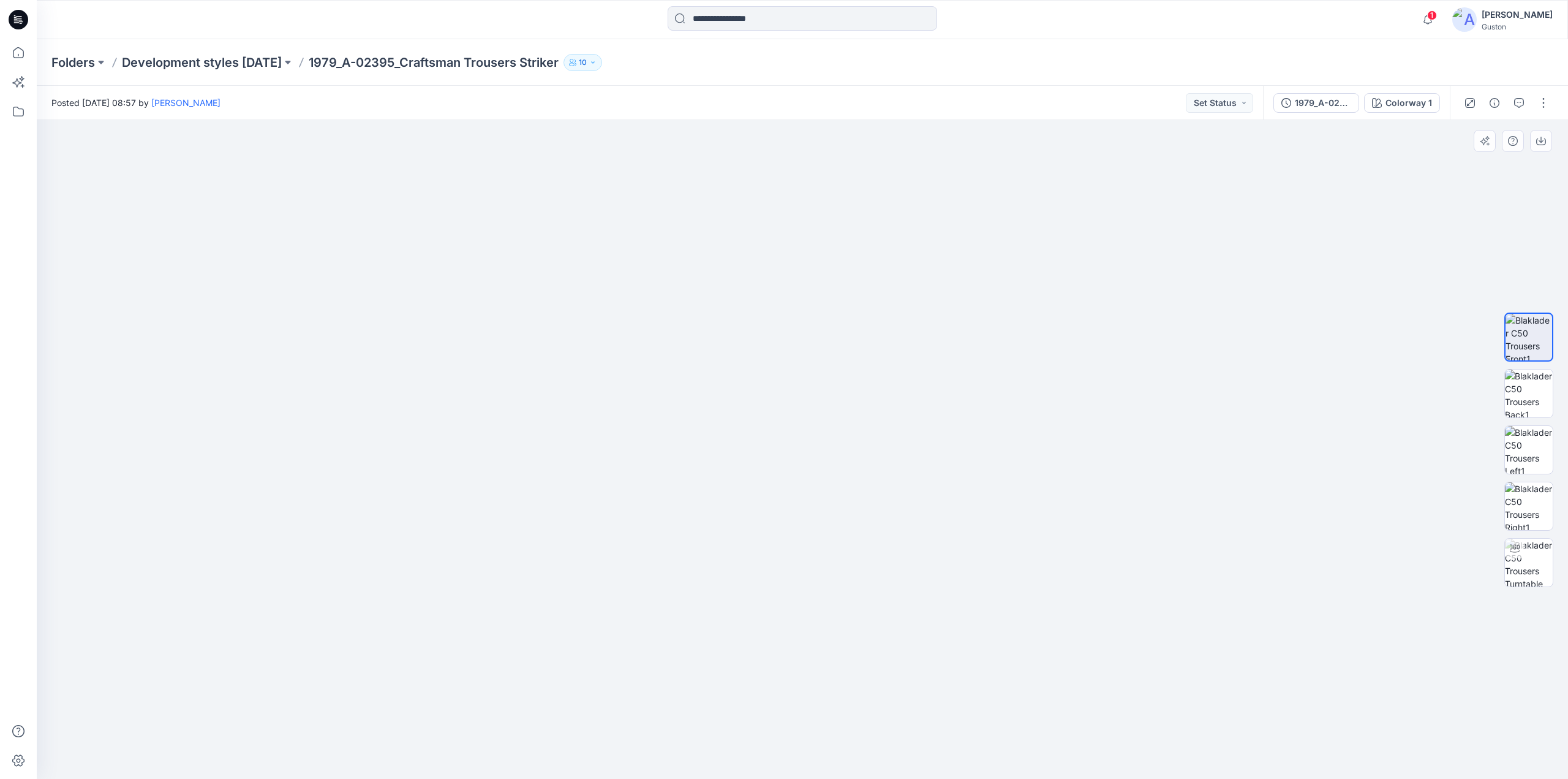
drag, startPoint x: 716, startPoint y: 513, endPoint x: 790, endPoint y: 511, distance: 74.0
click at [1534, 564] on img at bounding box center [1529, 562] width 48 height 48
drag, startPoint x: 799, startPoint y: 766, endPoint x: 845, endPoint y: 764, distance: 46.0
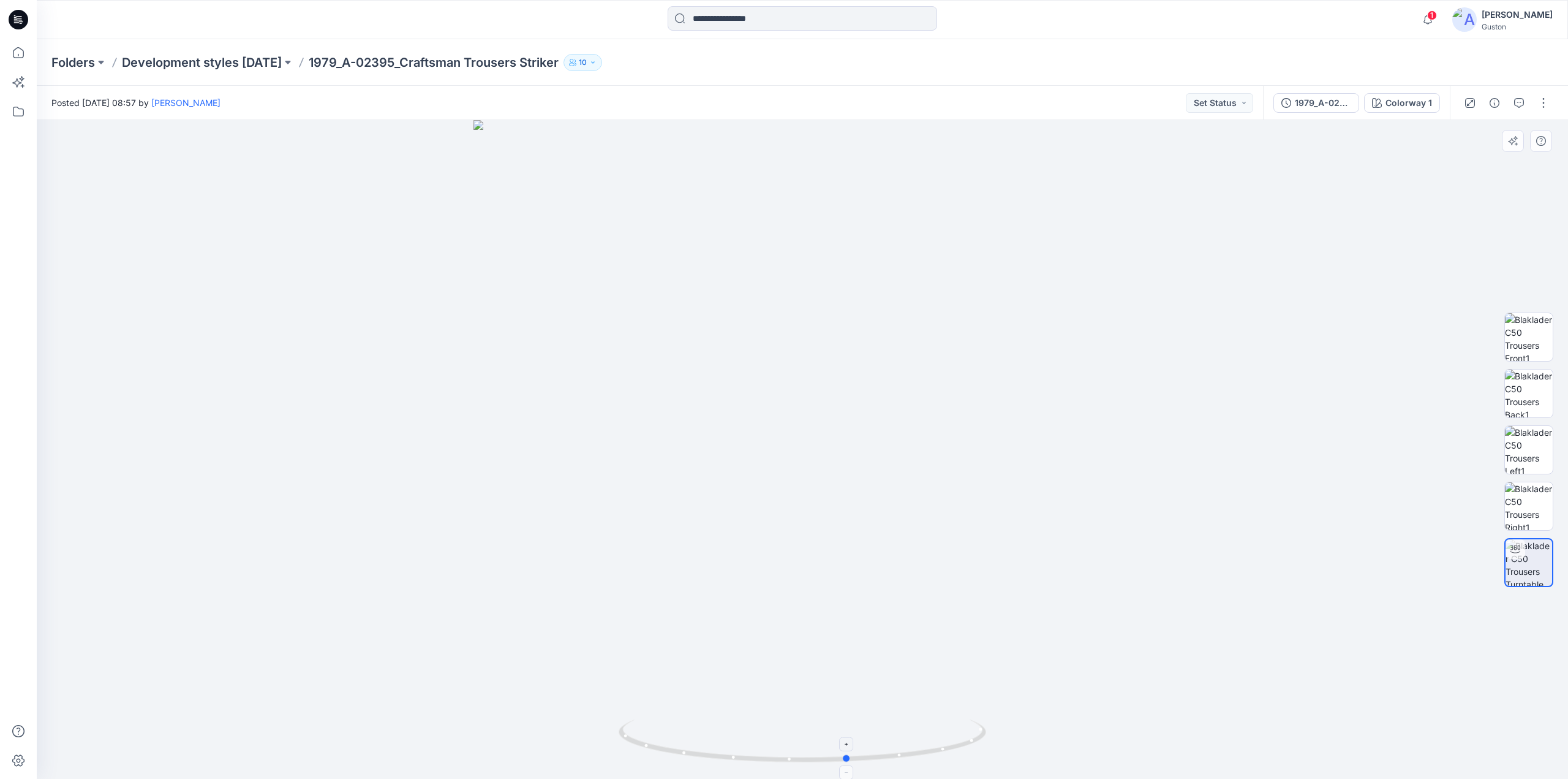
click at [845, 764] on icon at bounding box center [804, 742] width 371 height 46
drag, startPoint x: 848, startPoint y: 763, endPoint x: 908, endPoint y: 756, distance: 60.4
click at [908, 756] on icon at bounding box center [804, 742] width 371 height 46
drag, startPoint x: 795, startPoint y: 565, endPoint x: 736, endPoint y: 438, distance: 140.0
click at [824, 704] on img at bounding box center [802, 322] width 1454 height 913
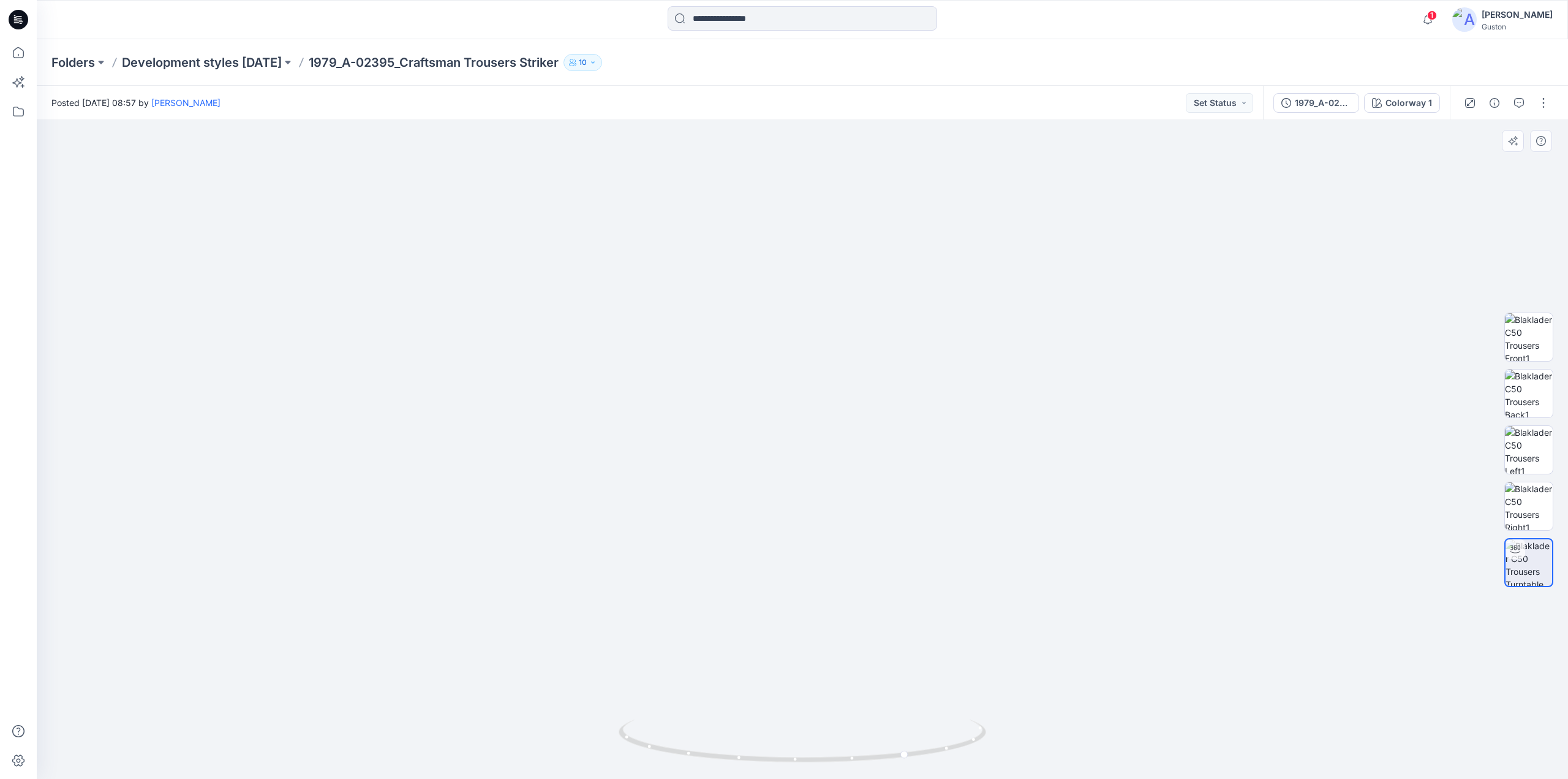
drag, startPoint x: 721, startPoint y: 343, endPoint x: 770, endPoint y: 540, distance: 203.0
click at [770, 540] on img at bounding box center [802, 418] width 1454 height 720
drag, startPoint x: 712, startPoint y: 583, endPoint x: 870, endPoint y: 556, distance: 160.3
click at [870, 556] on img at bounding box center [802, 405] width 1454 height 748
drag, startPoint x: 905, startPoint y: 757, endPoint x: 995, endPoint y: 742, distance: 91.2
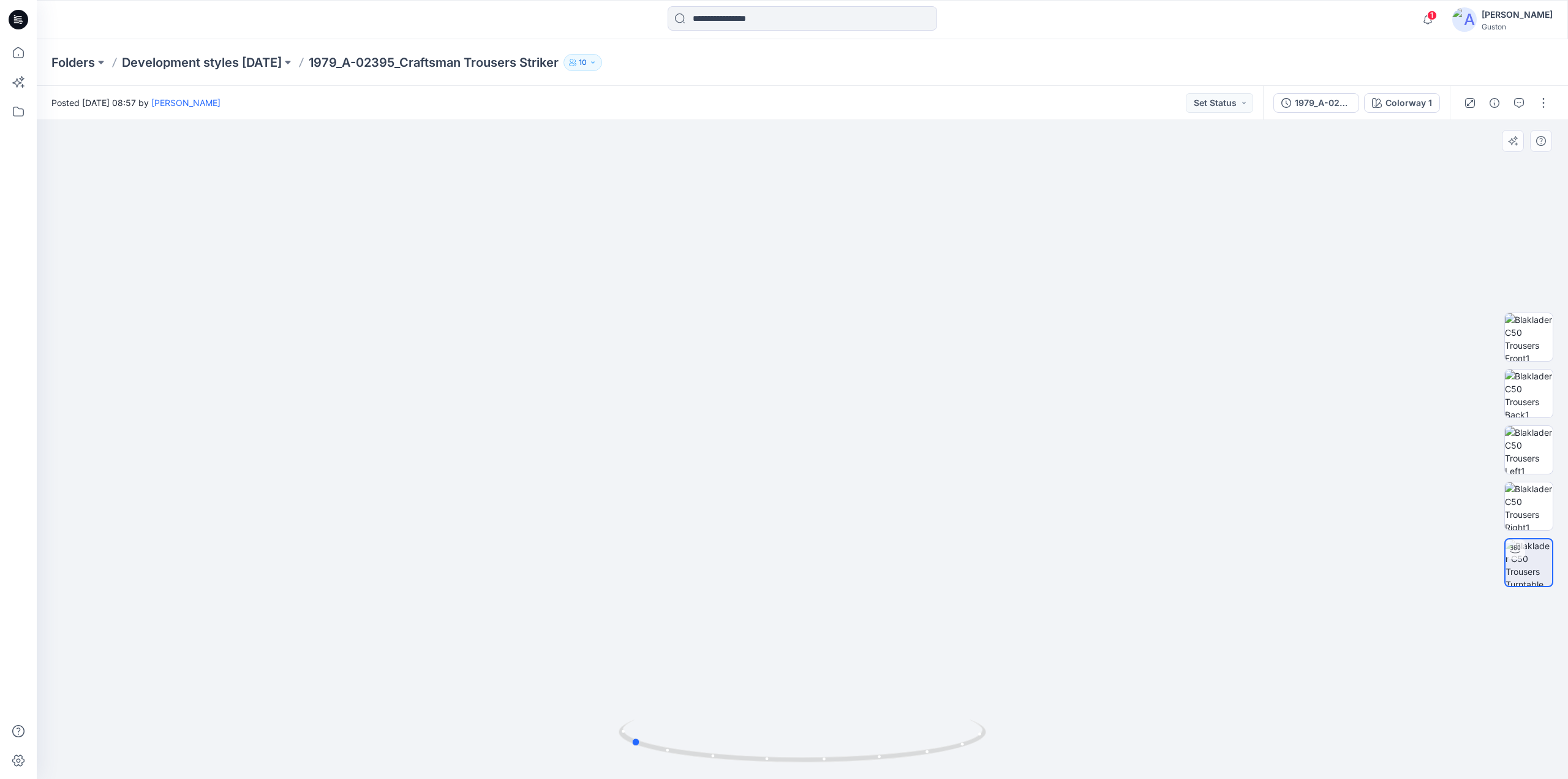
click at [995, 742] on div at bounding box center [802, 450] width 1531 height 659
drag, startPoint x: 915, startPoint y: 664, endPoint x: 885, endPoint y: 432, distance: 233.9
click at [885, 432] on img at bounding box center [802, 307] width 999 height 940
drag, startPoint x: 887, startPoint y: 672, endPoint x: 893, endPoint y: 596, distance: 76.2
click at [893, 596] on img at bounding box center [802, 286] width 999 height 987
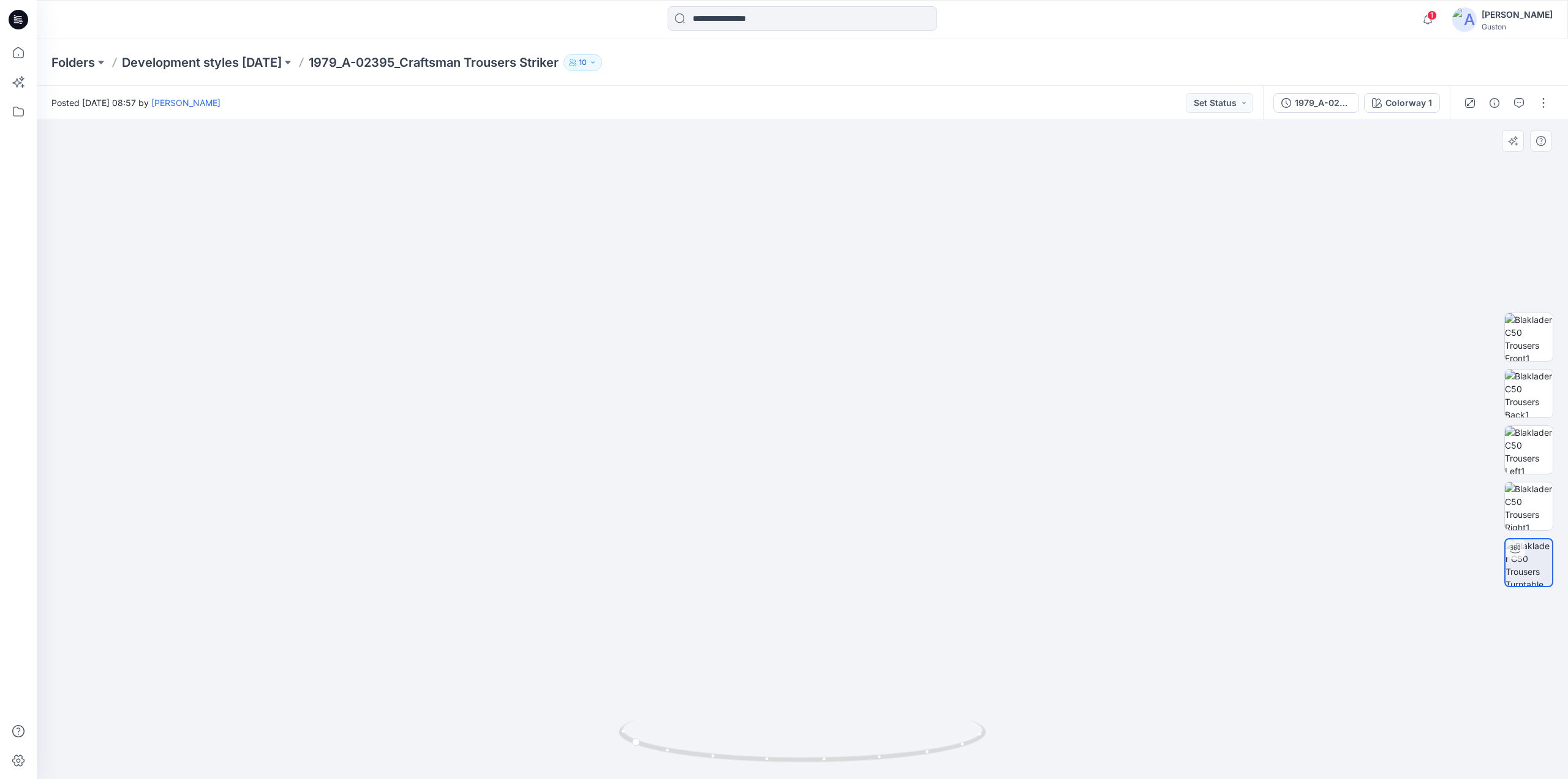
drag, startPoint x: 728, startPoint y: 572, endPoint x: 664, endPoint y: 533, distance: 74.9
click at [664, 536] on img at bounding box center [802, 80] width 1454 height 1396
drag, startPoint x: 645, startPoint y: 429, endPoint x: 833, endPoint y: 470, distance: 192.4
click at [848, 452] on img at bounding box center [802, 106] width 1454 height 1342
drag, startPoint x: 633, startPoint y: 745, endPoint x: 736, endPoint y: 756, distance: 103.6
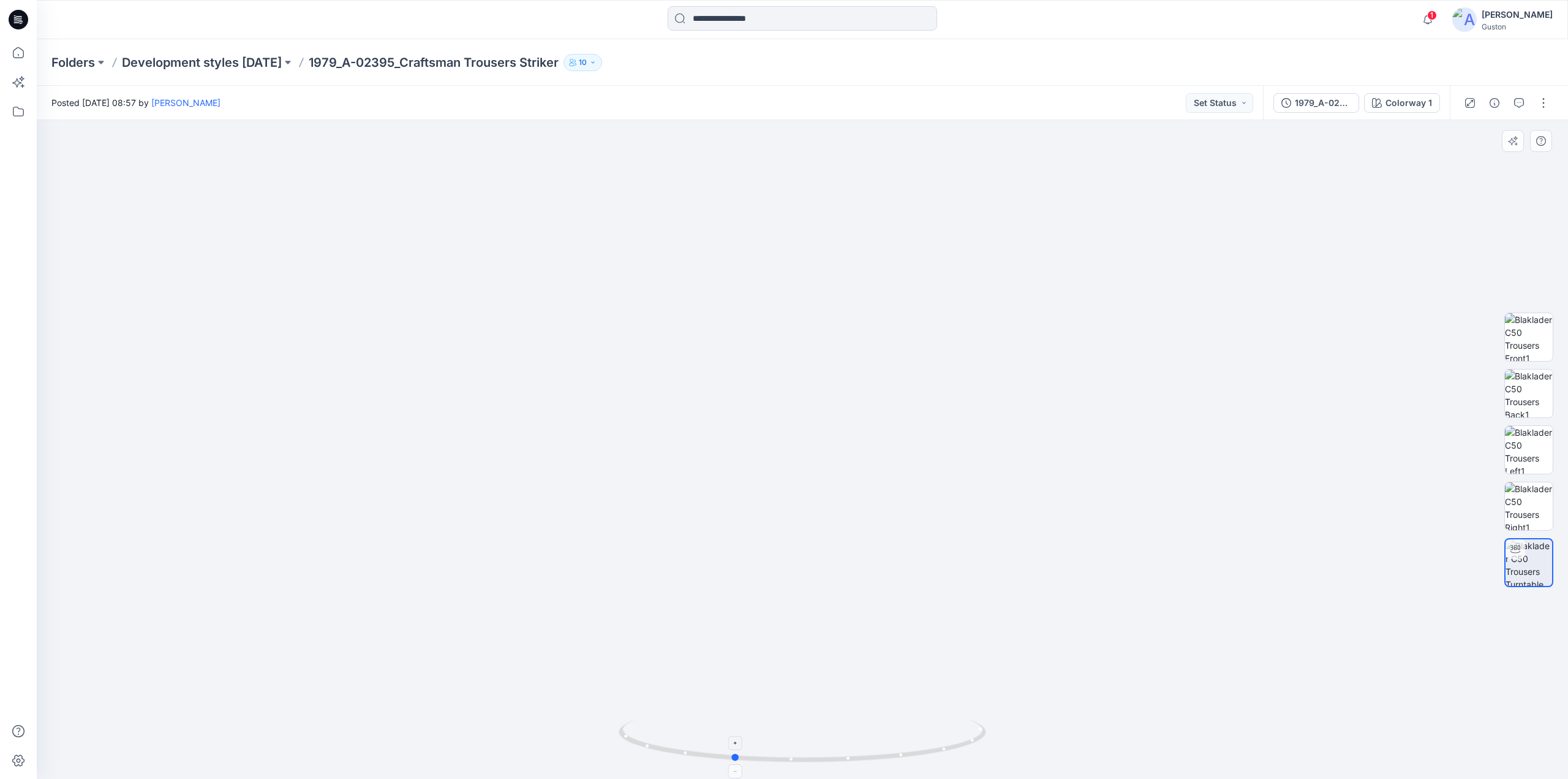
click at [736, 756] on icon at bounding box center [804, 742] width 371 height 46
drag, startPoint x: 833, startPoint y: 418, endPoint x: 829, endPoint y: 592, distance: 174.0
click at [830, 617] on img at bounding box center [802, 197] width 1454 height 1164
drag, startPoint x: 817, startPoint y: 460, endPoint x: 806, endPoint y: 661, distance: 201.3
click at [806, 661] on img at bounding box center [802, 333] width 1454 height 890
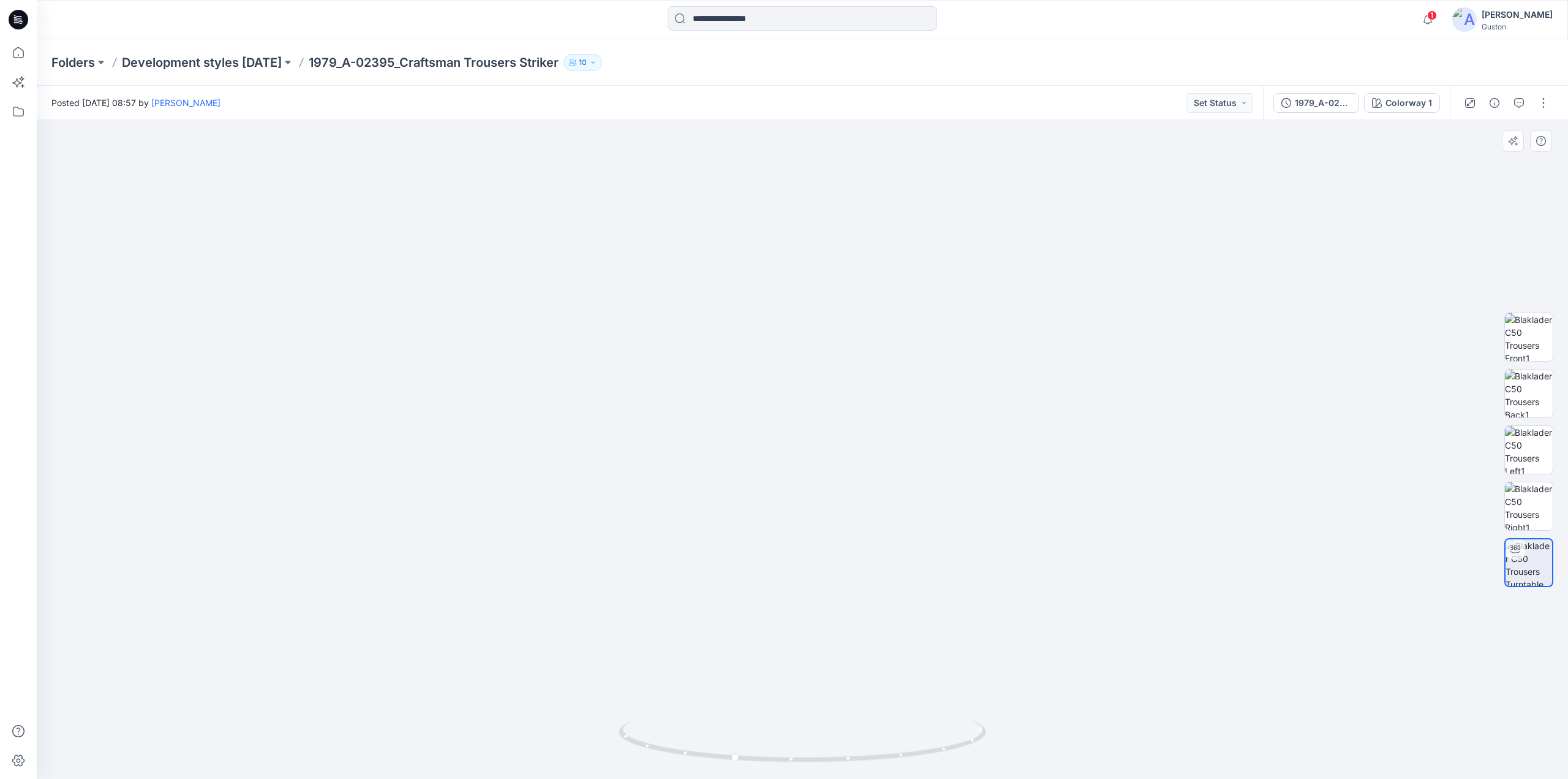
drag, startPoint x: 797, startPoint y: 442, endPoint x: 797, endPoint y: 518, distance: 76.0
click at [797, 518] on img at bounding box center [802, 372] width 1454 height 814
drag, startPoint x: 734, startPoint y: 756, endPoint x: 802, endPoint y: 757, distance: 68.0
click at [802, 757] on circle at bounding box center [801, 758] width 7 height 7
drag, startPoint x: 870, startPoint y: 447, endPoint x: 865, endPoint y: 522, distance: 75.2
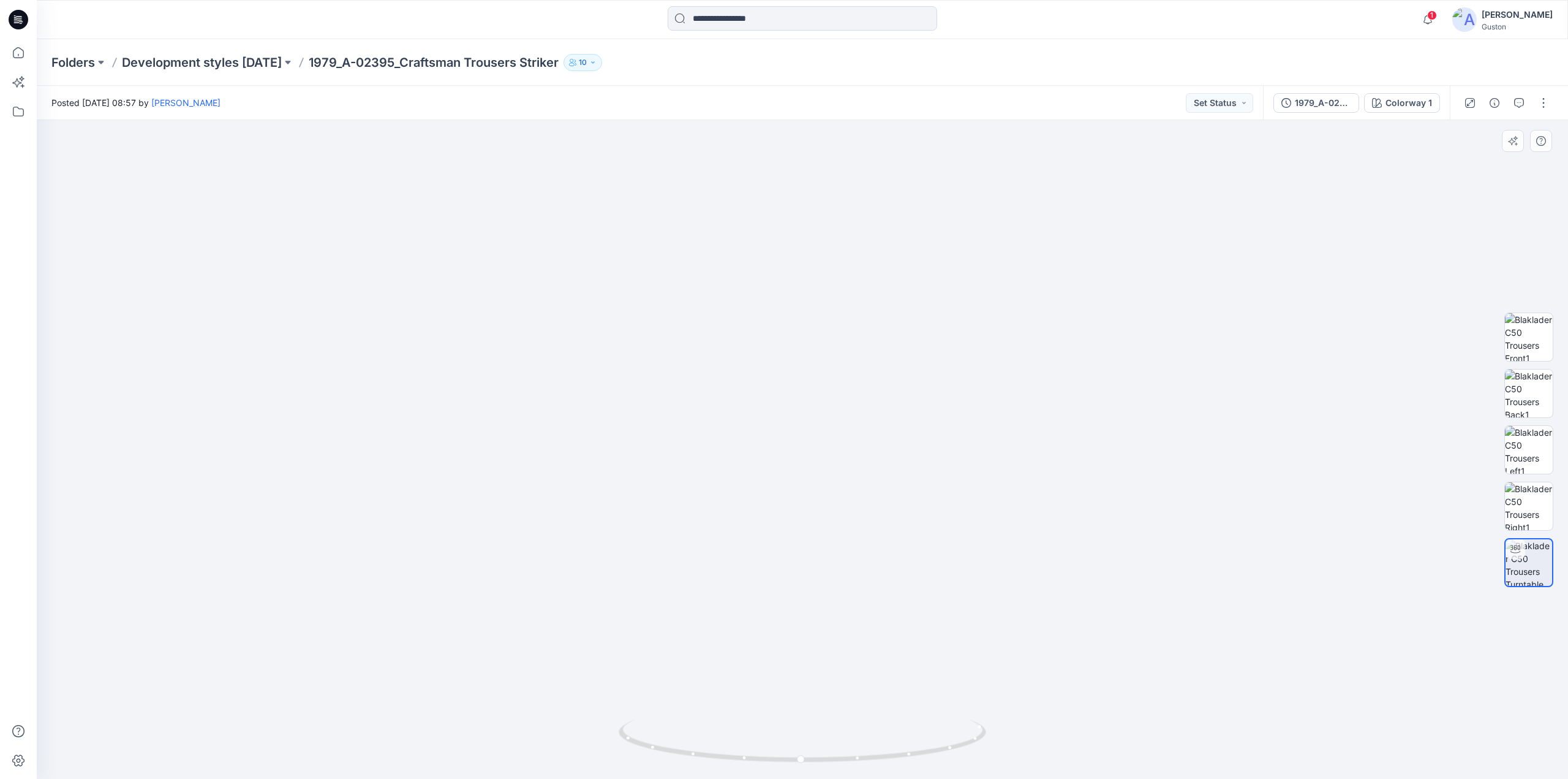
click at [865, 522] on img at bounding box center [802, 410] width 1454 height 737
